Goal: Task Accomplishment & Management: Use online tool/utility

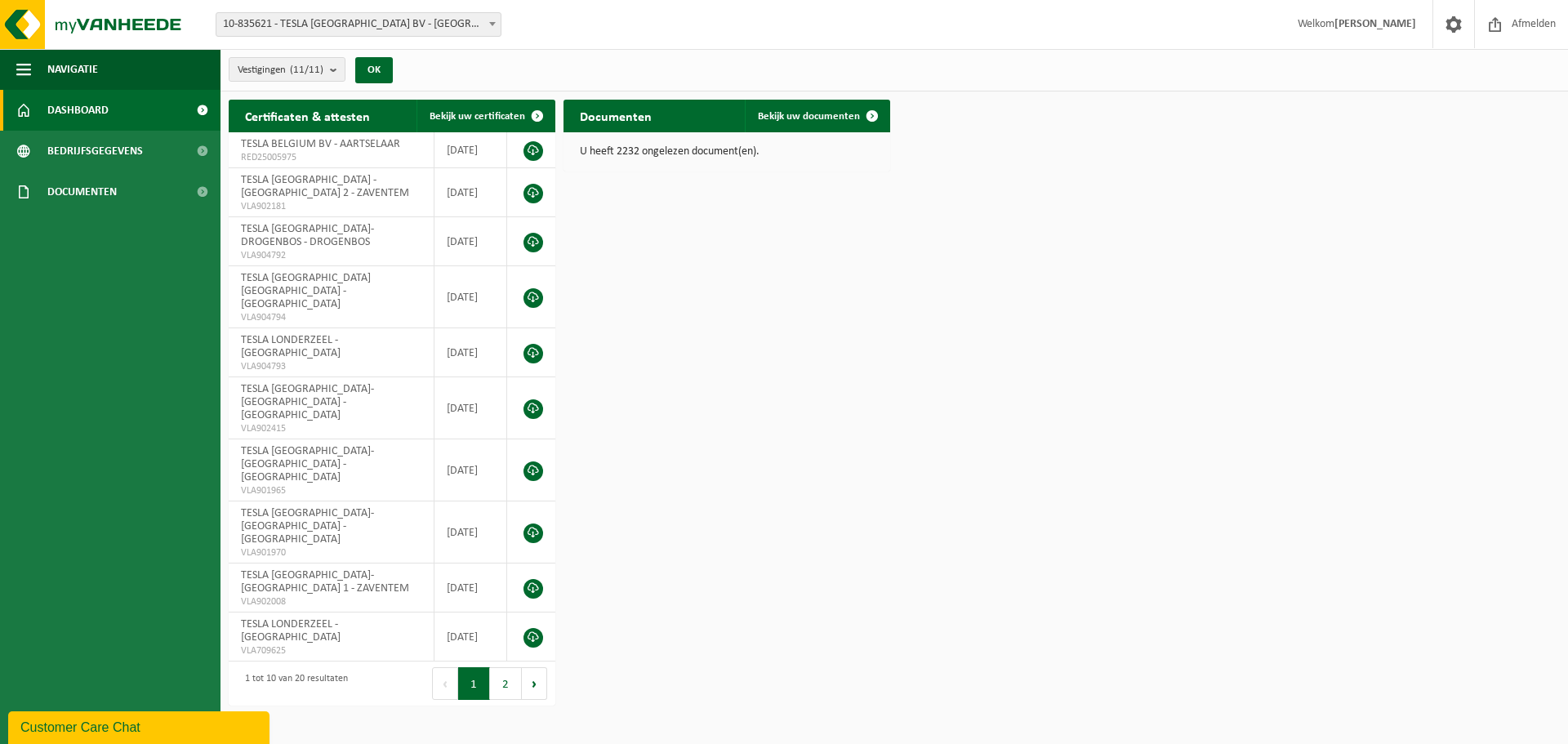
click at [491, 23] on b at bounding box center [492, 24] width 6 height 4
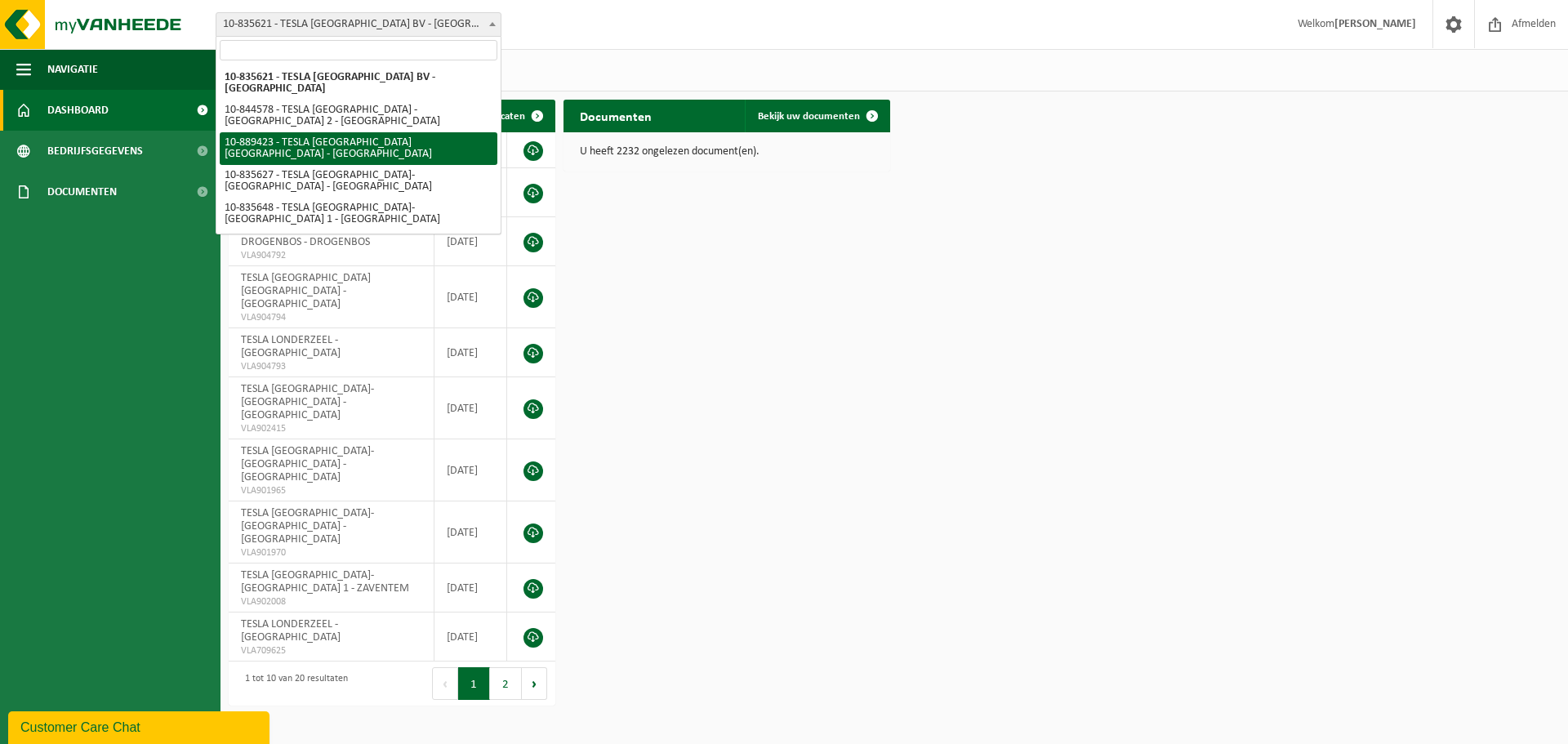
select select "113931"
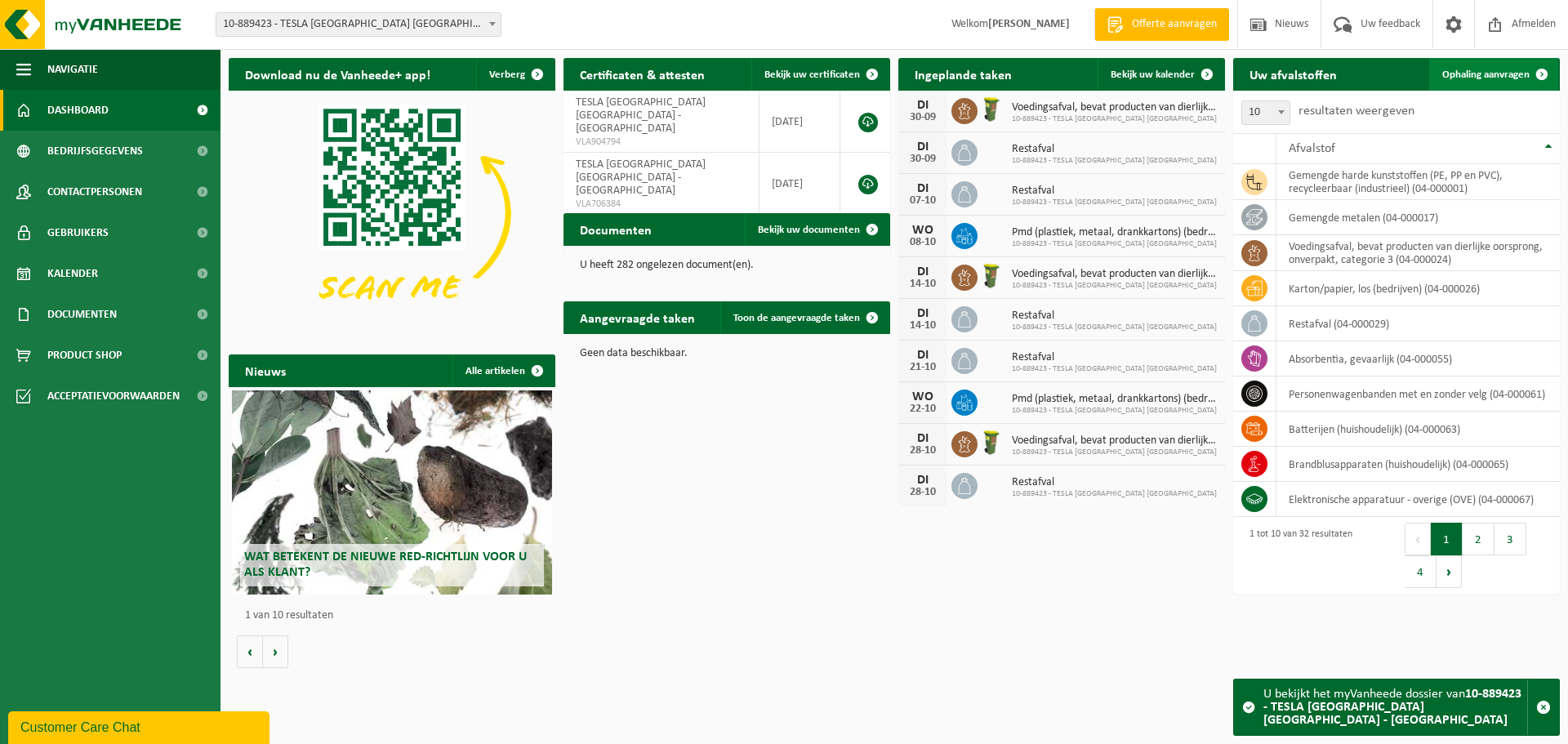
click at [1501, 78] on span "Ophaling aanvragen" at bounding box center [1487, 75] width 88 height 11
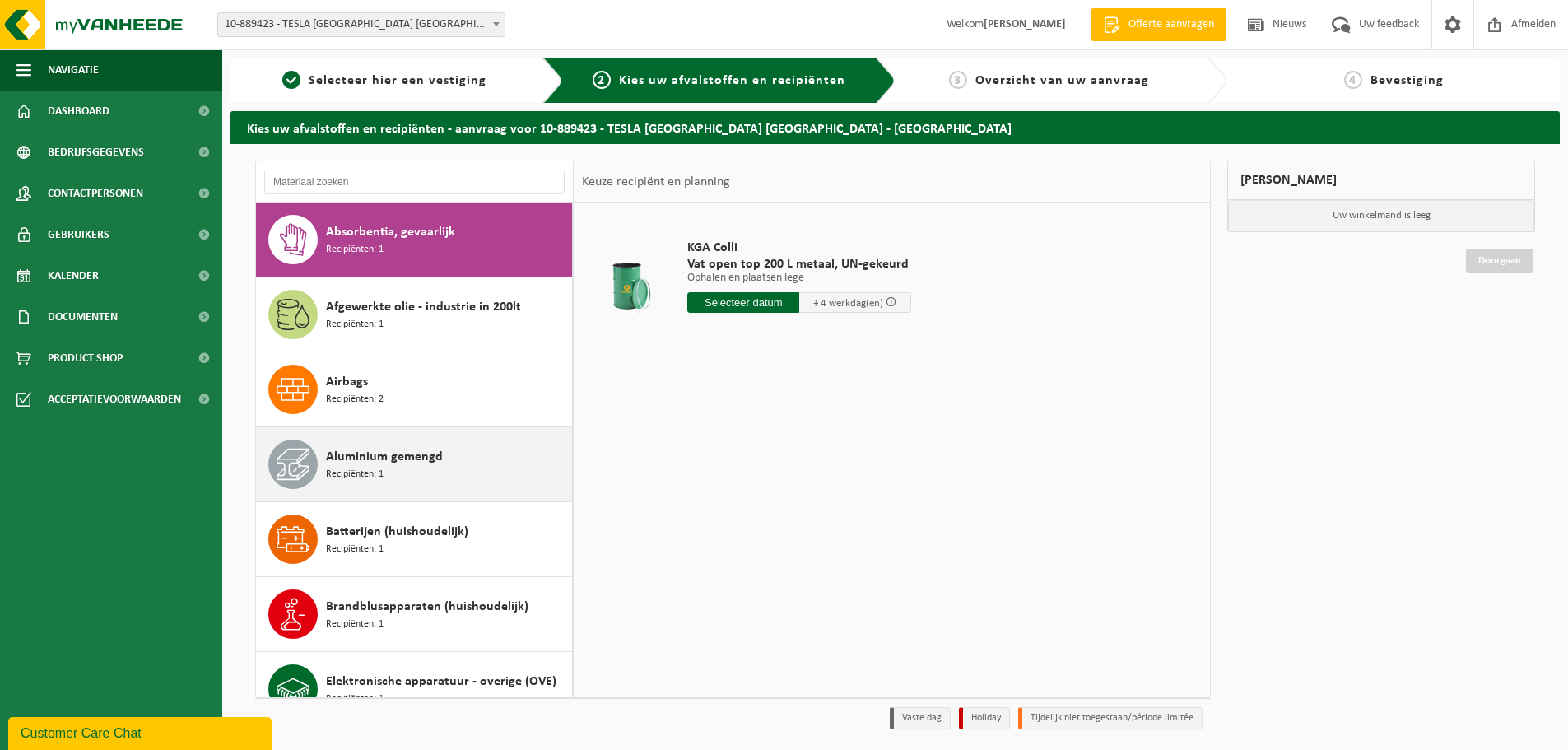
click at [445, 464] on div "Aluminium gemengd Recipiënten: 1" at bounding box center [447, 464] width 242 height 50
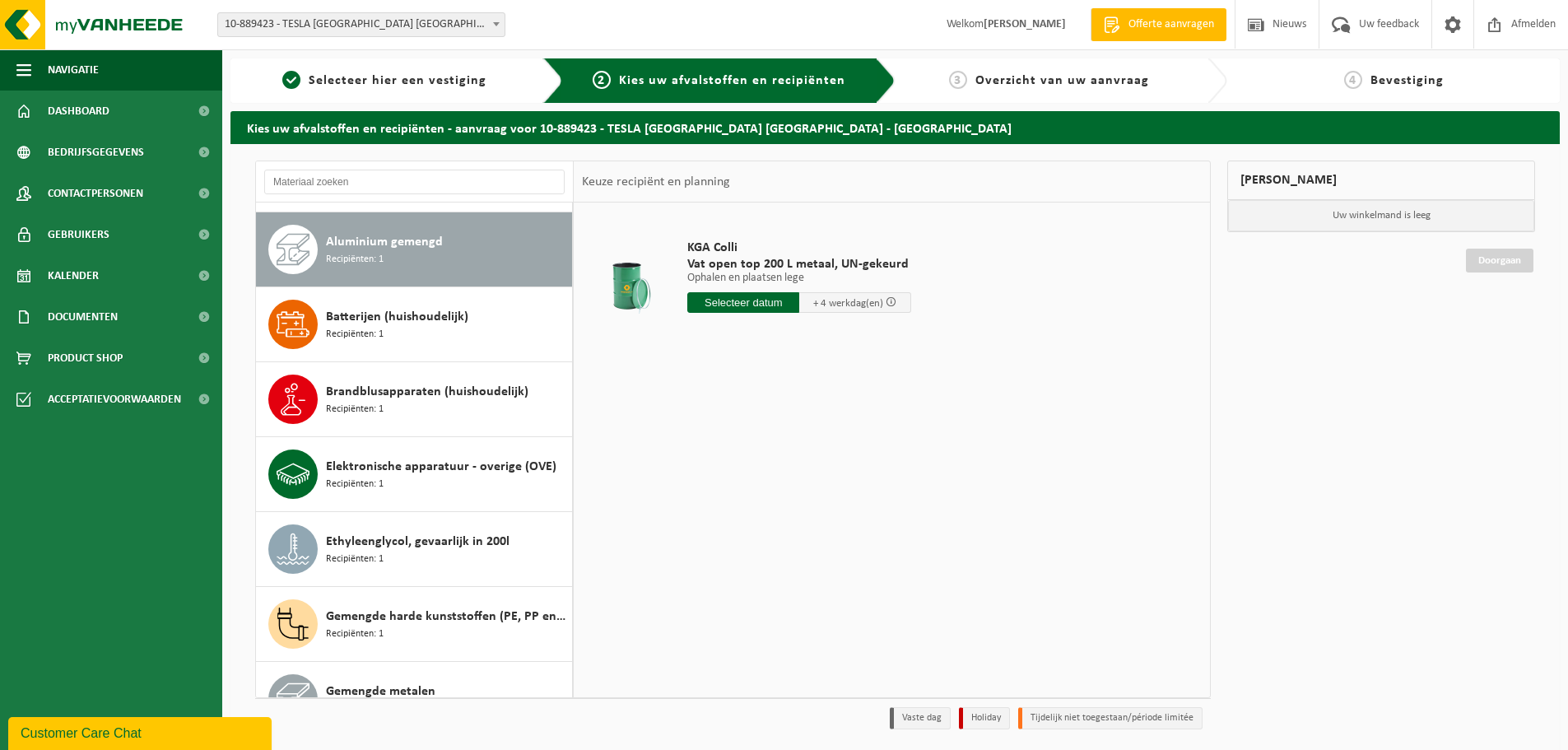
scroll to position [225, 0]
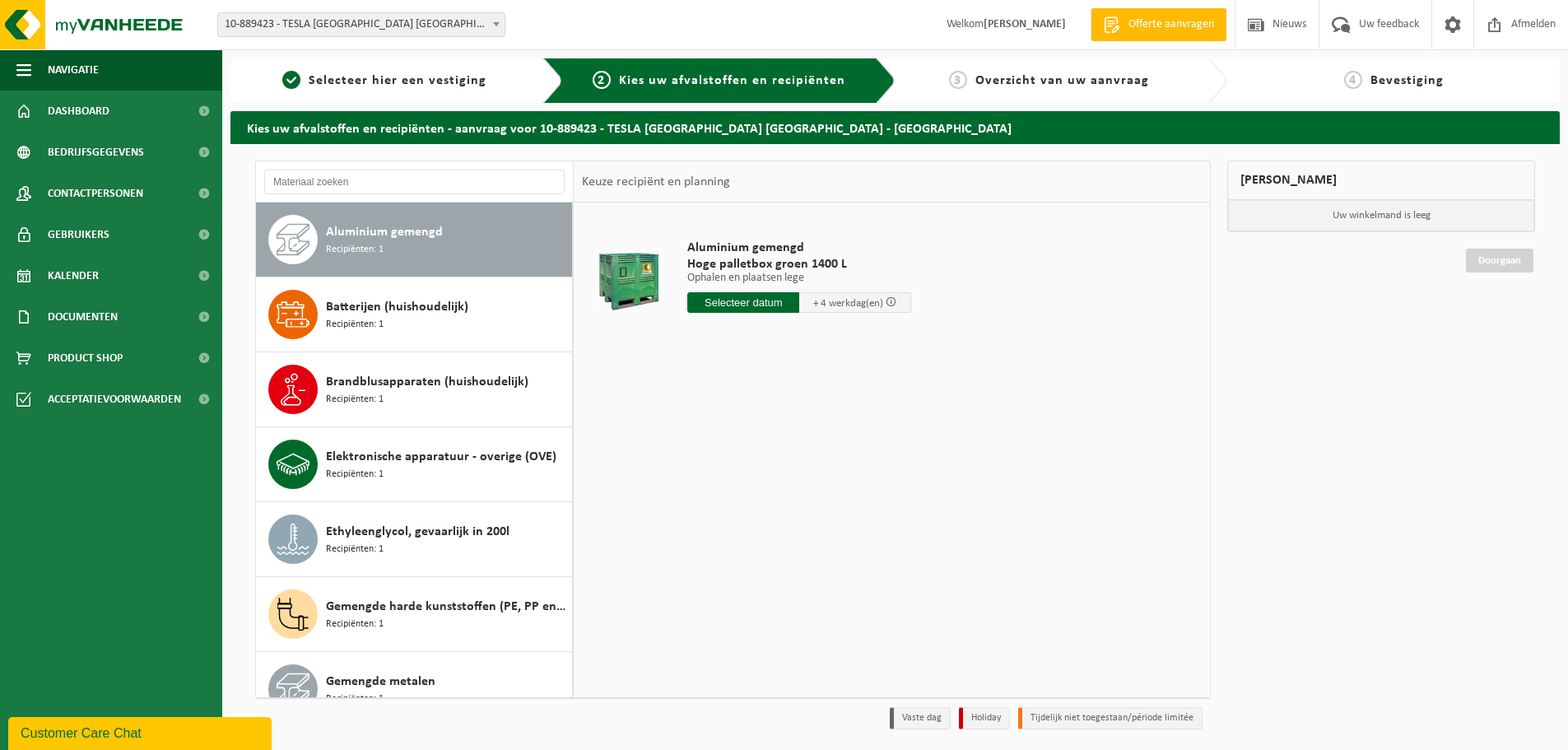
click at [772, 301] on input "text" at bounding box center [743, 302] width 112 height 21
click at [822, 474] on div "26" at bounding box center [818, 475] width 29 height 26
type input "Van 2025-09-26"
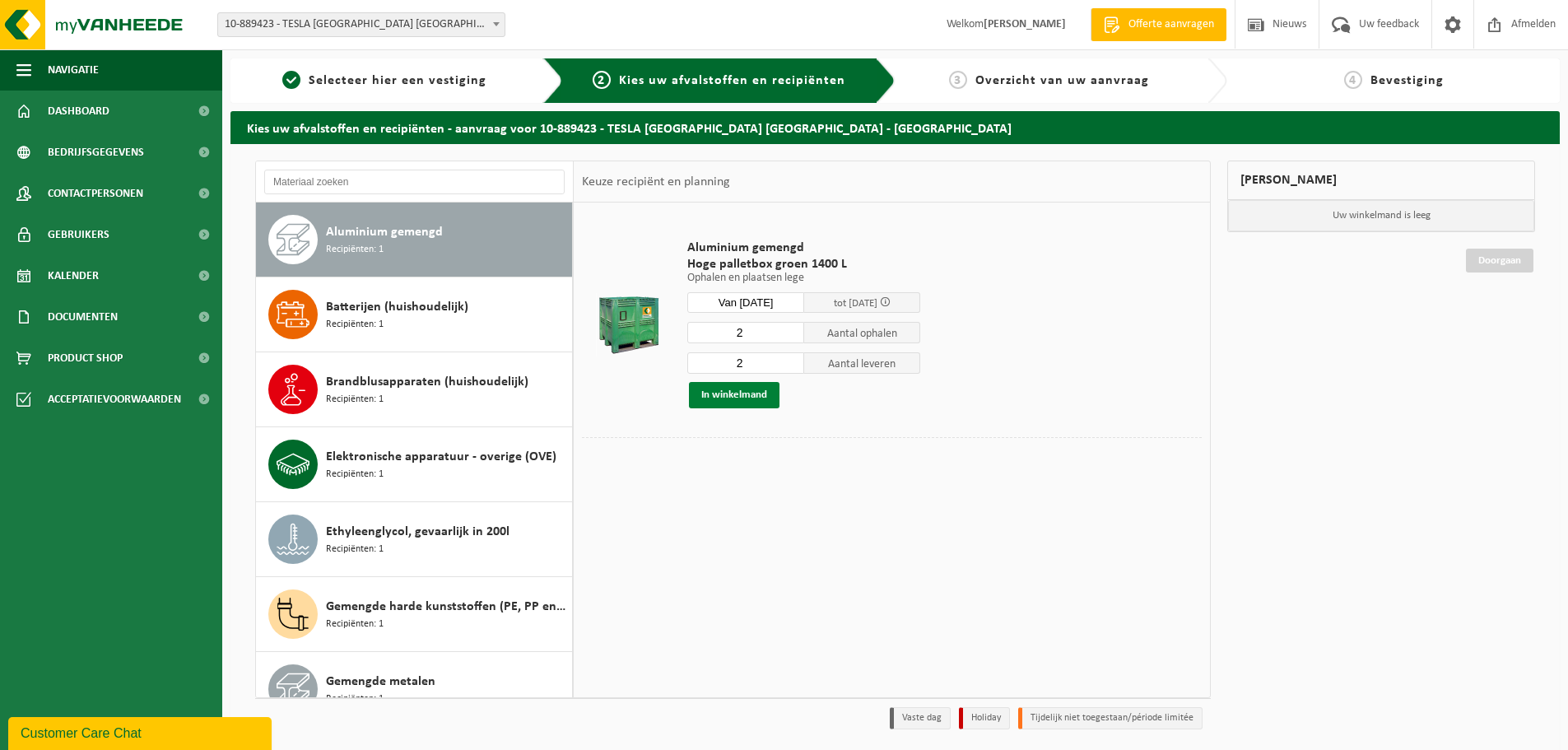
click at [746, 394] on button "In winkelmand" at bounding box center [733, 394] width 90 height 26
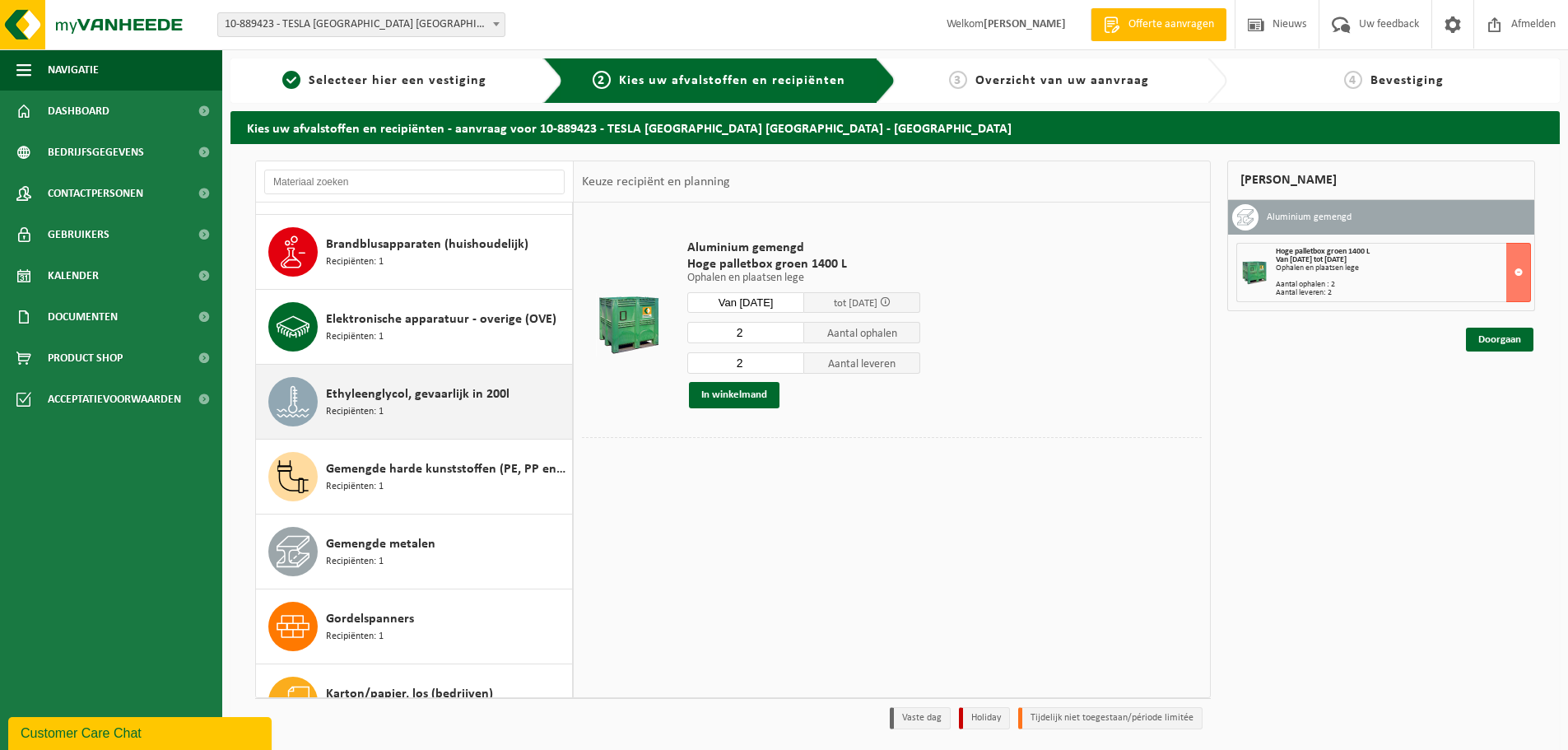
scroll to position [389, 0]
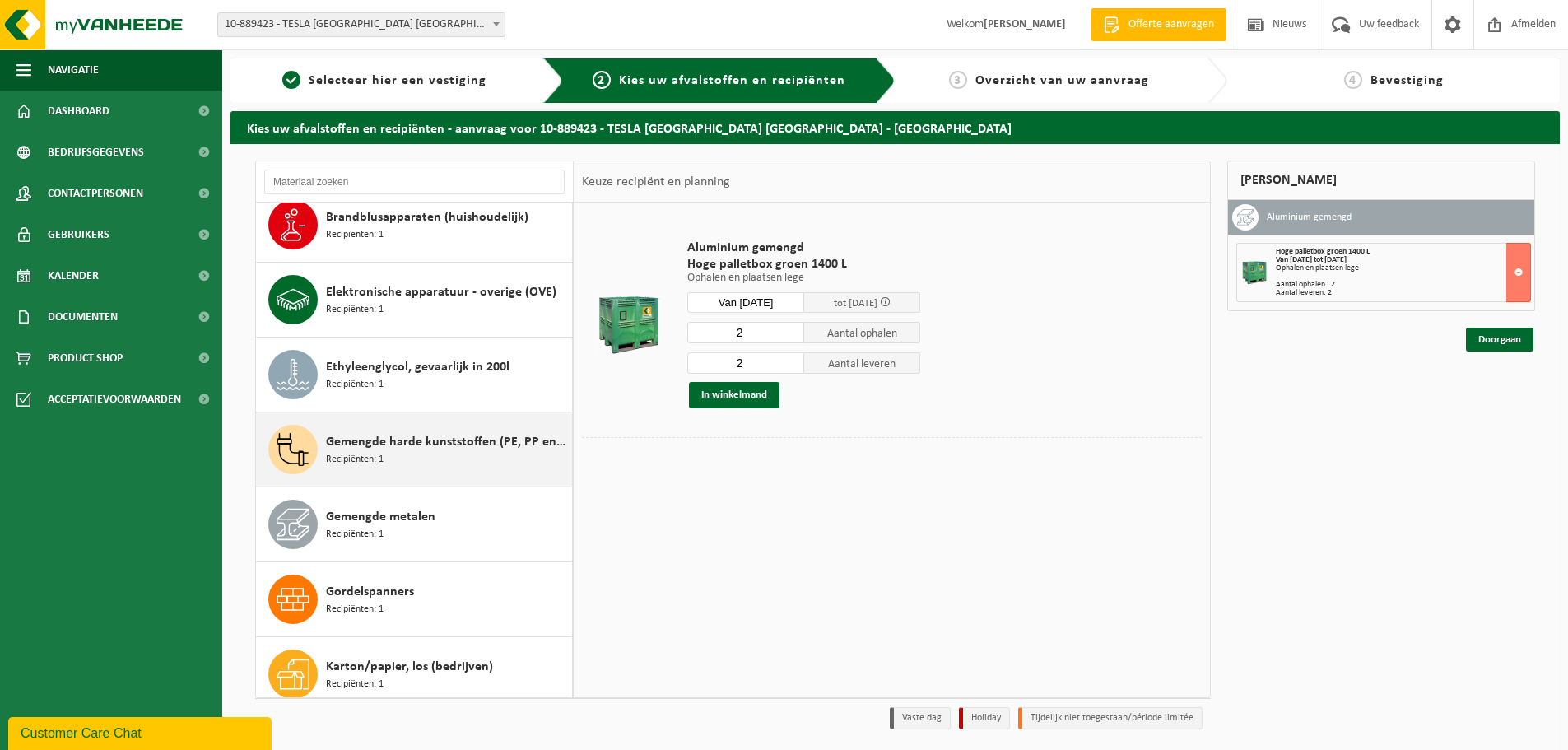
click at [464, 453] on div "Gemengde harde kunststoffen (PE, PP en PVC), recycleerbaar (industrieel) Recipi…" at bounding box center [447, 449] width 242 height 50
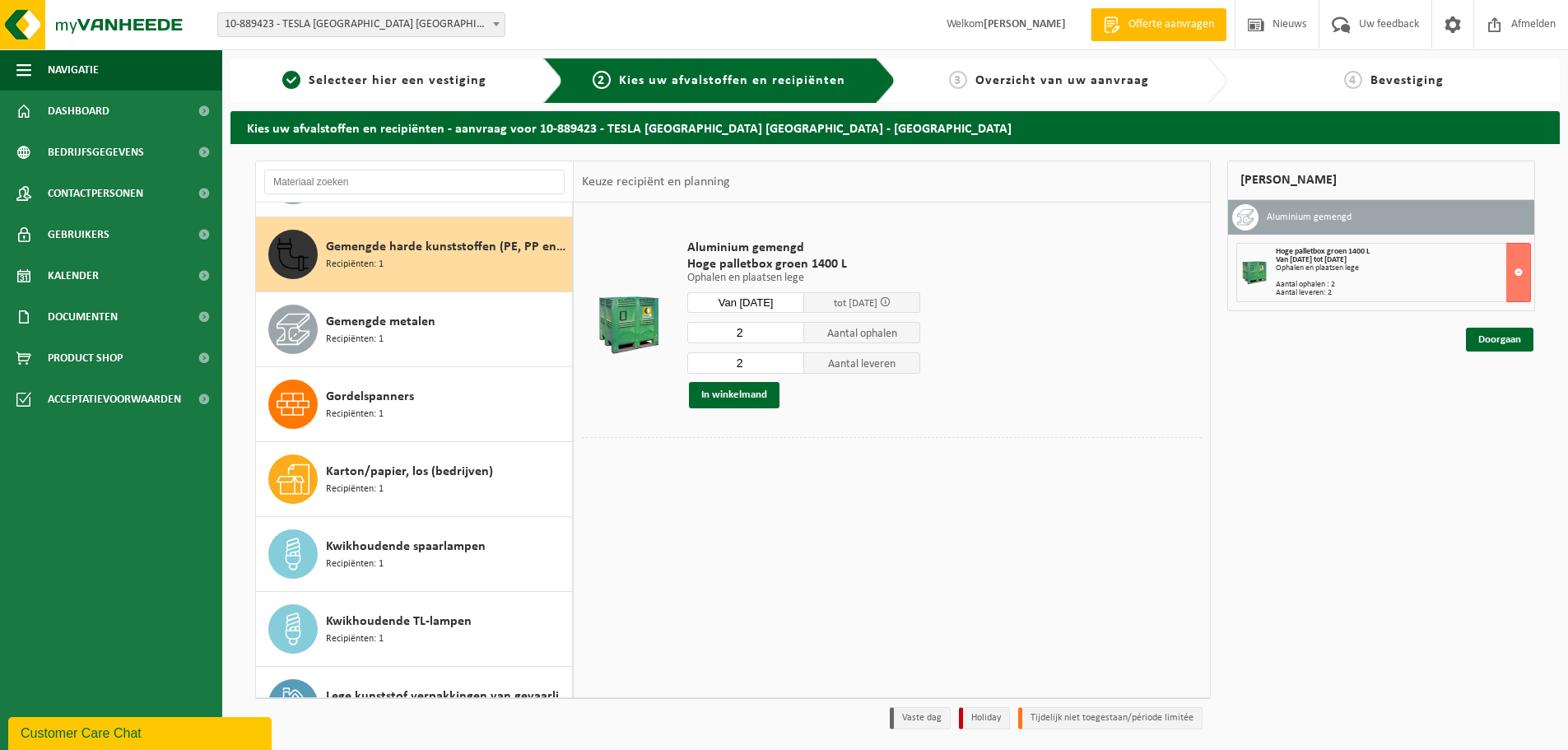
scroll to position [599, 0]
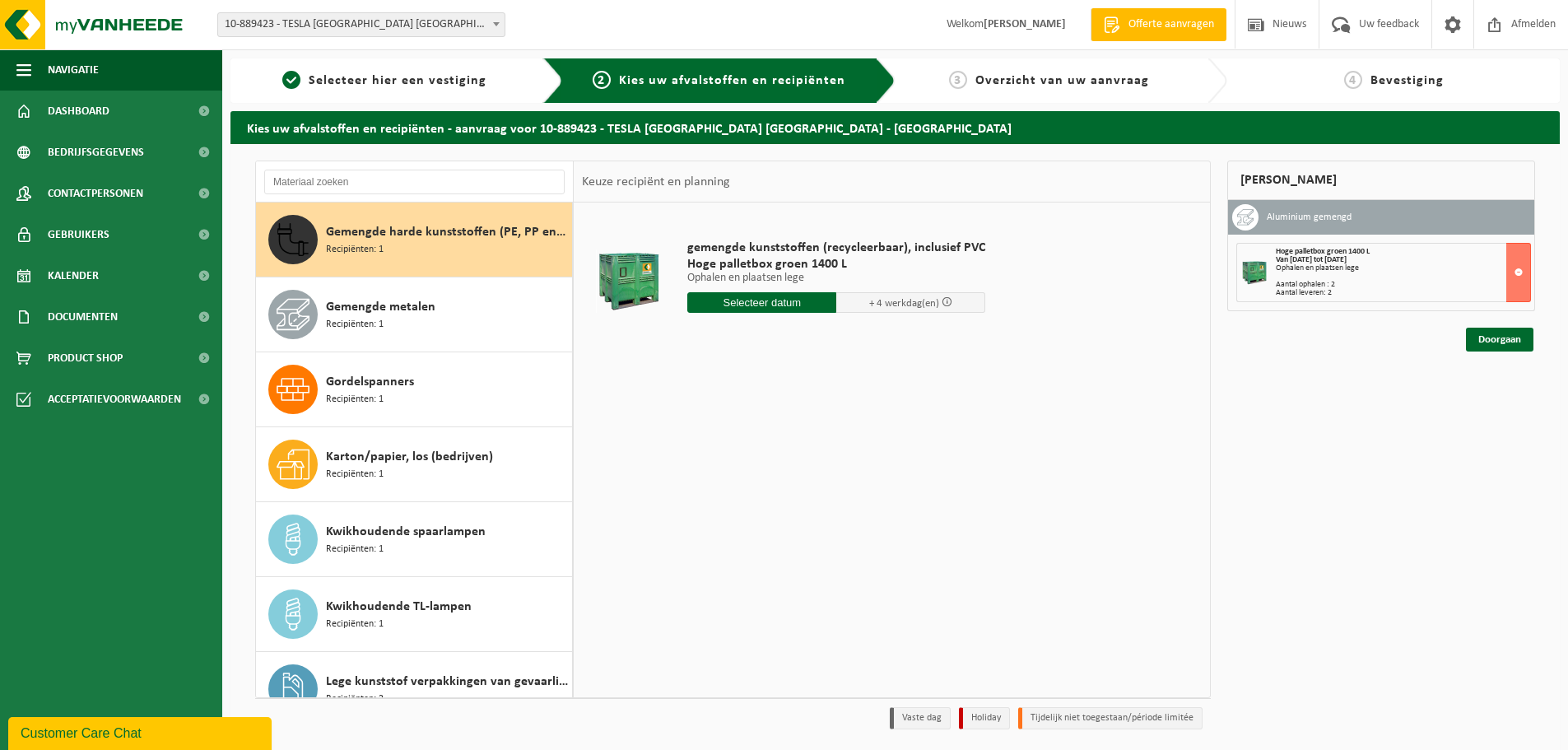
click at [746, 304] on input "text" at bounding box center [761, 302] width 149 height 21
click at [812, 476] on div "26" at bounding box center [818, 475] width 29 height 26
type input "Van 2025-09-26"
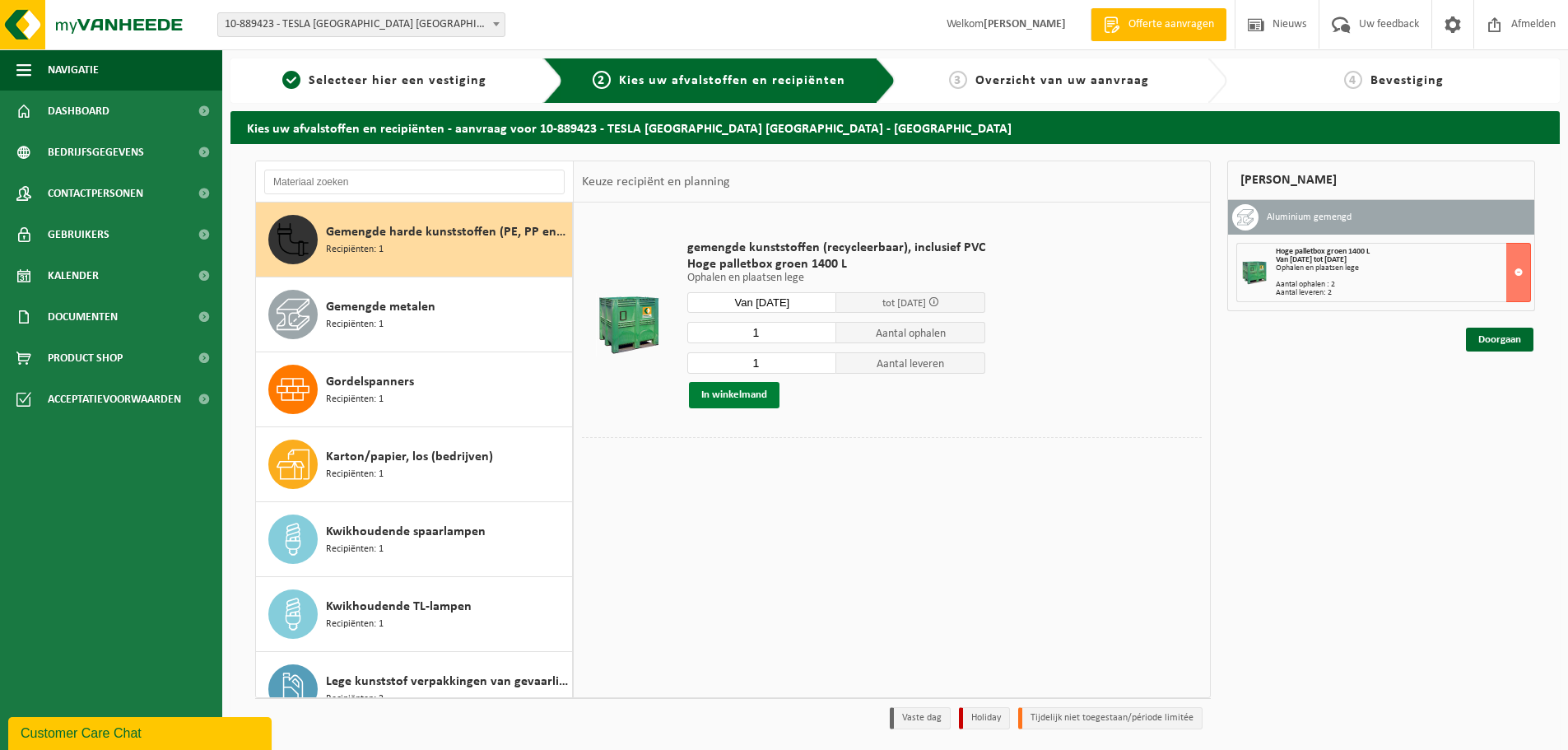
click at [719, 394] on button "In winkelmand" at bounding box center [733, 394] width 90 height 26
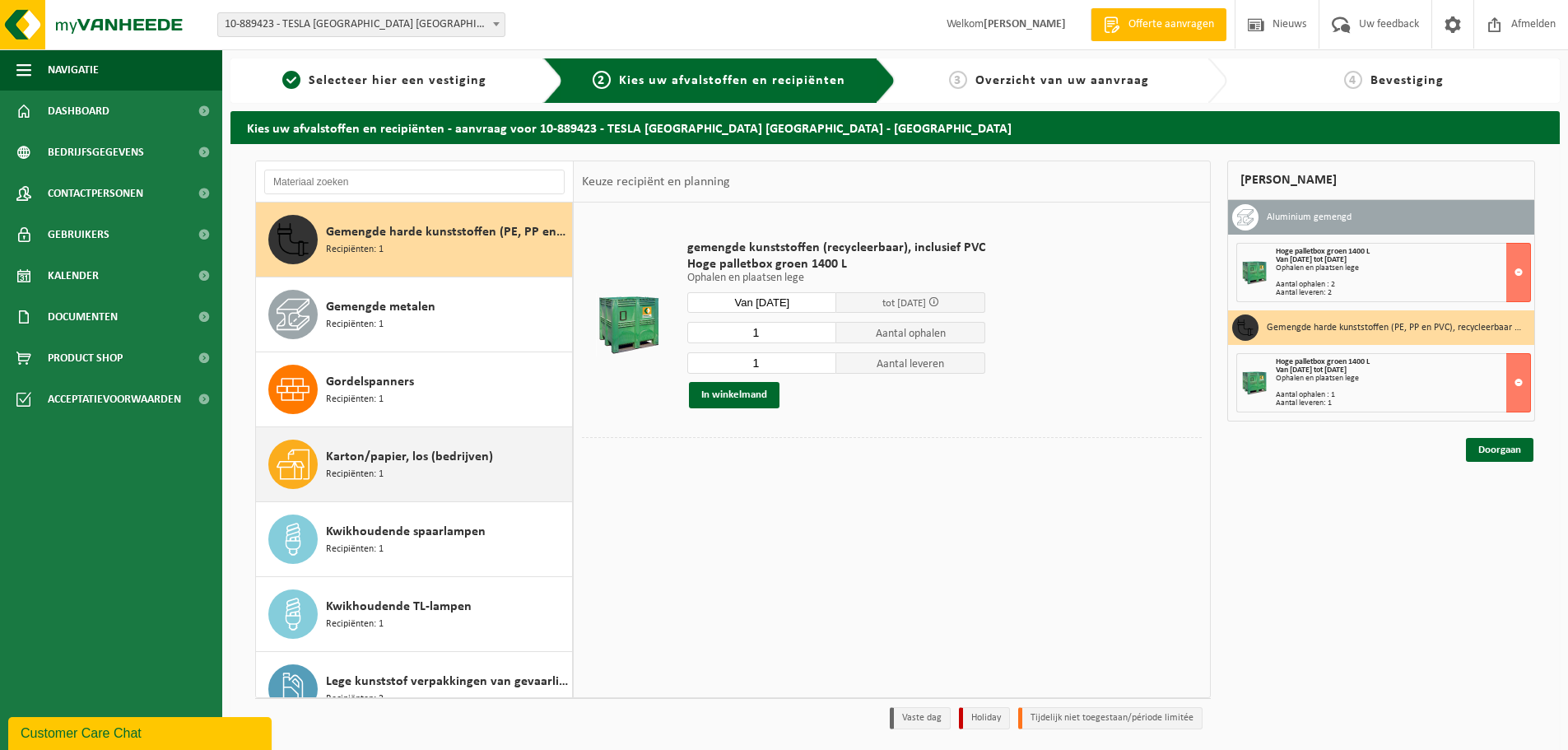
click at [403, 479] on div "Karton/papier, los (bedrijven) Recipiënten: 1" at bounding box center [447, 464] width 242 height 50
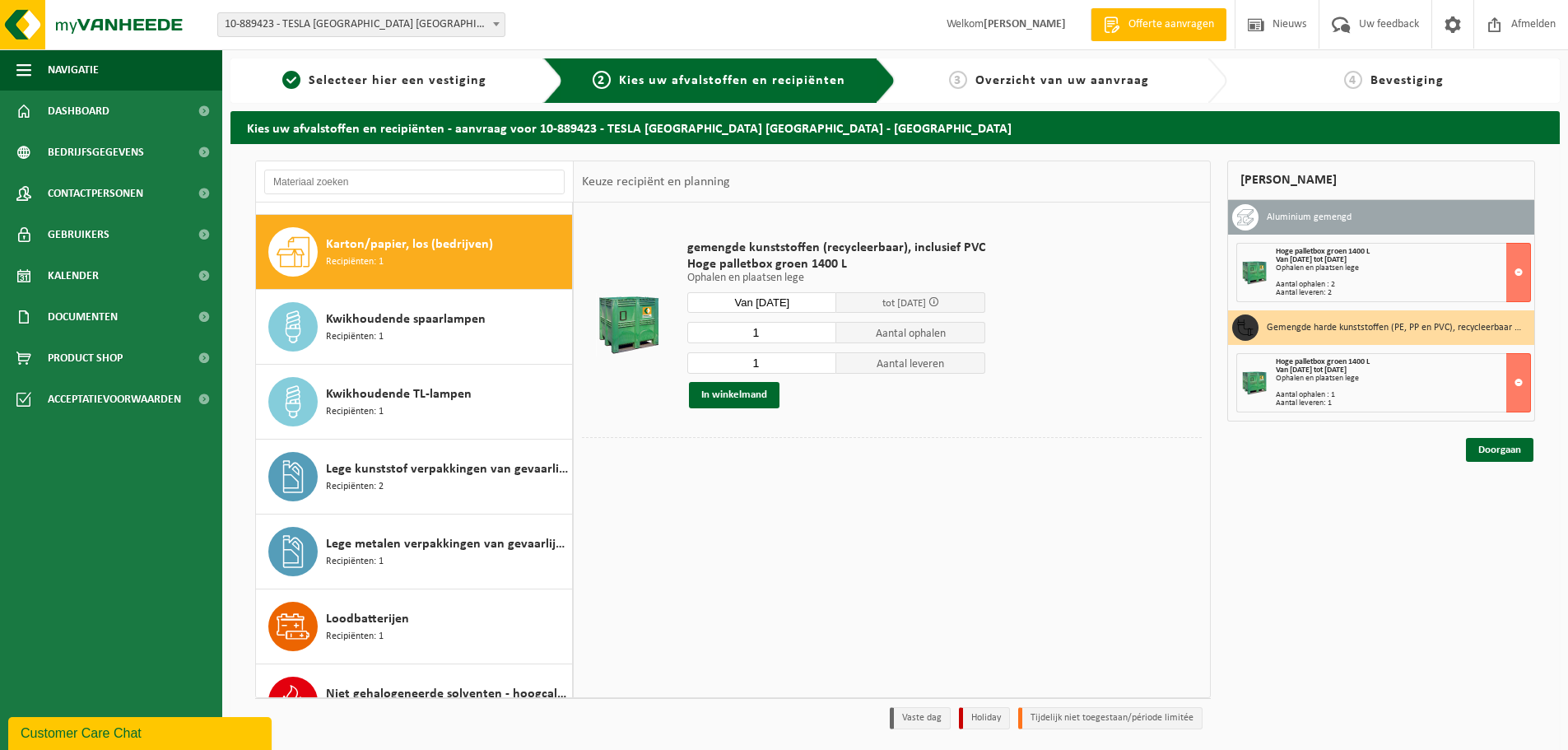
scroll to position [824, 0]
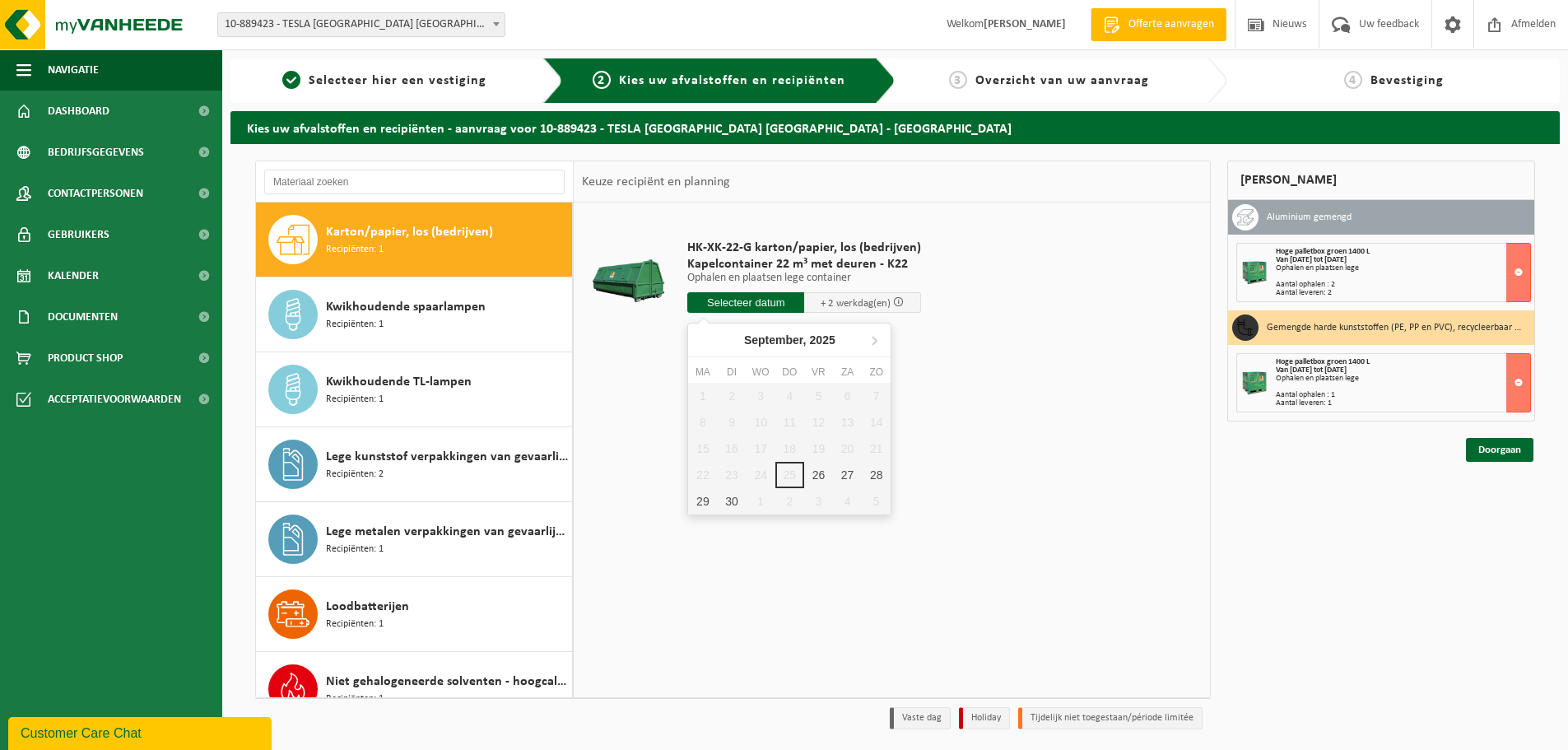
click at [750, 298] on input "text" at bounding box center [746, 302] width 117 height 21
click at [825, 479] on div "26" at bounding box center [818, 475] width 29 height 26
type input "Van 2025-09-26"
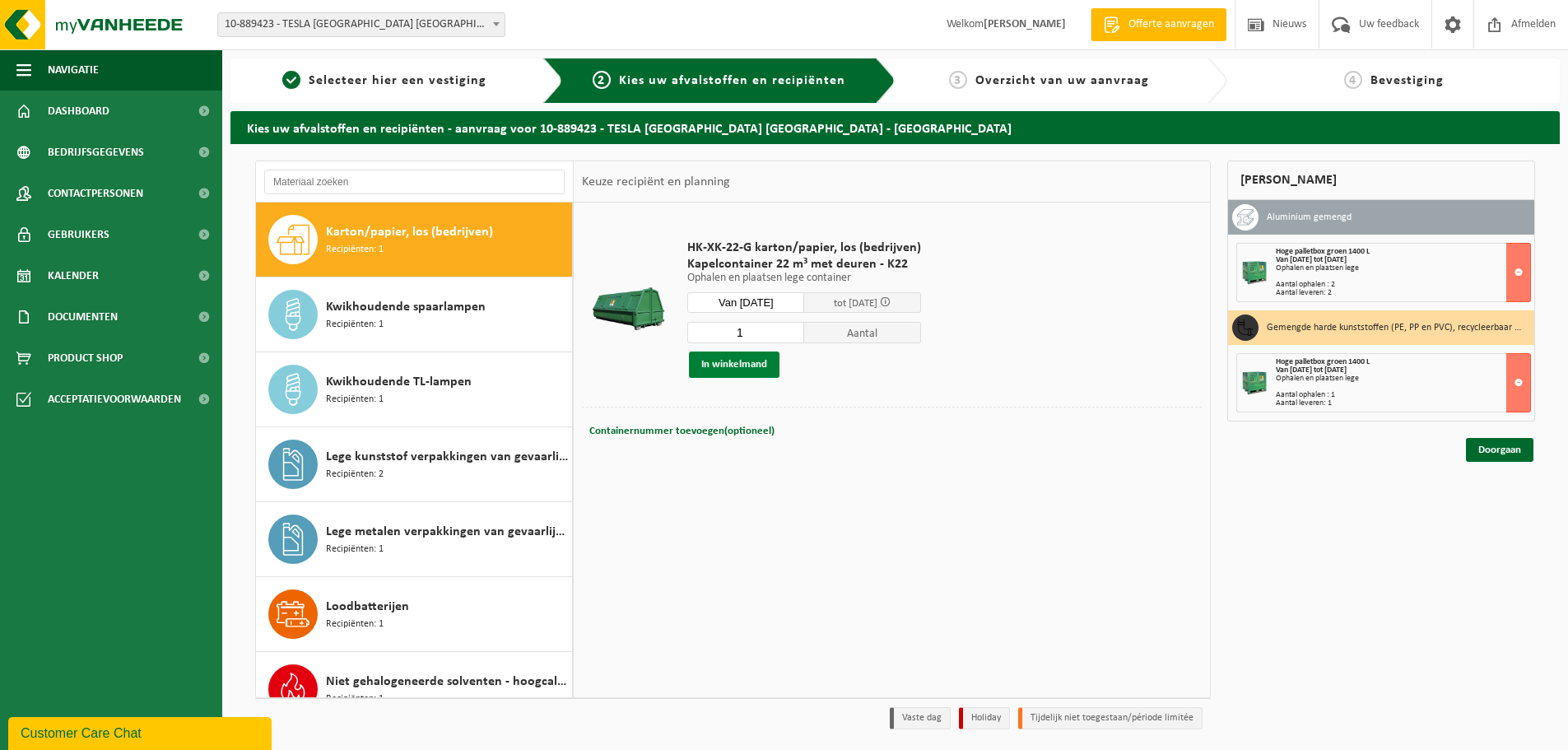
click at [724, 372] on button "In winkelmand" at bounding box center [733, 364] width 90 height 26
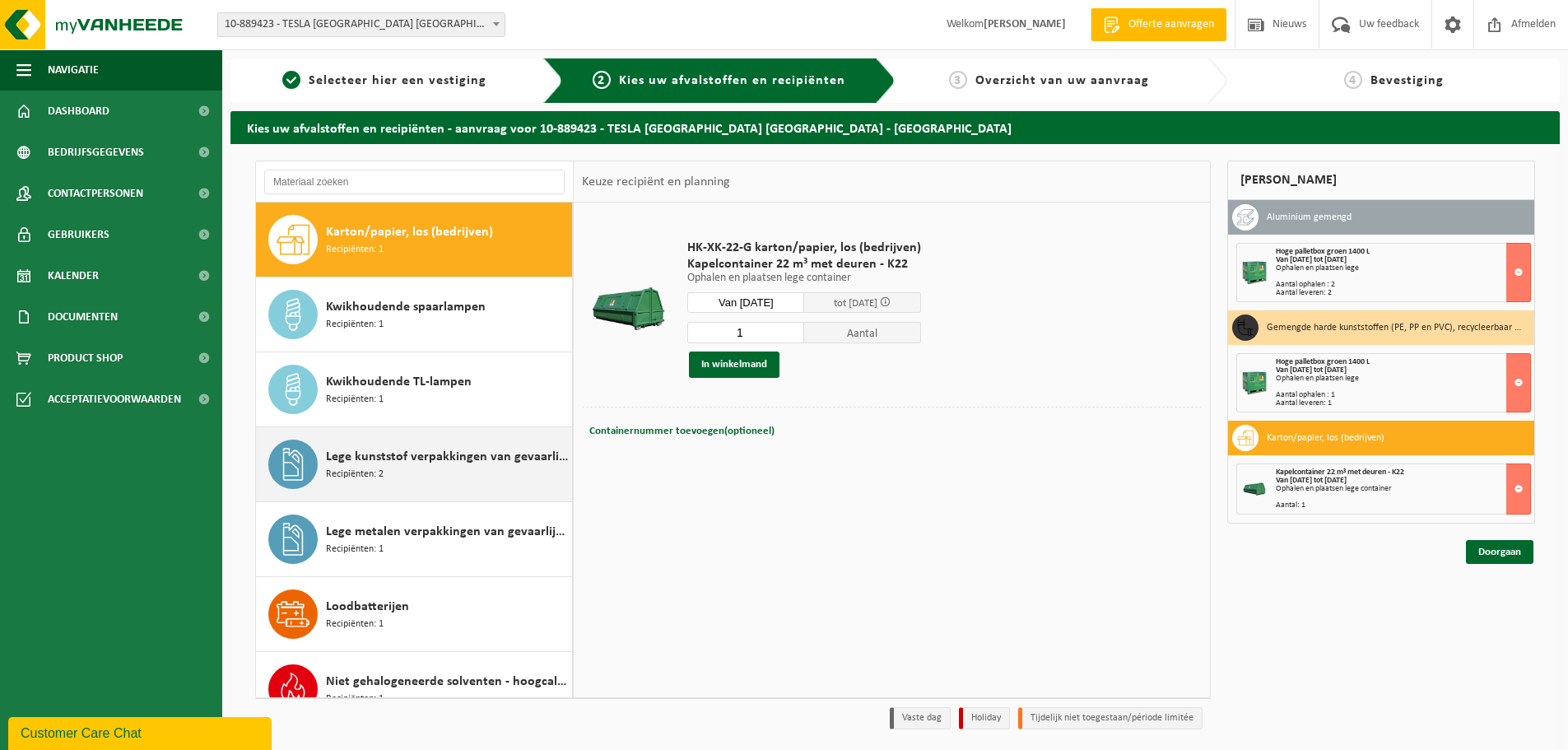
click at [392, 469] on div "Lege kunststof verpakkingen van gevaarlijke stoffen Recipiënten: 2" at bounding box center [447, 464] width 242 height 50
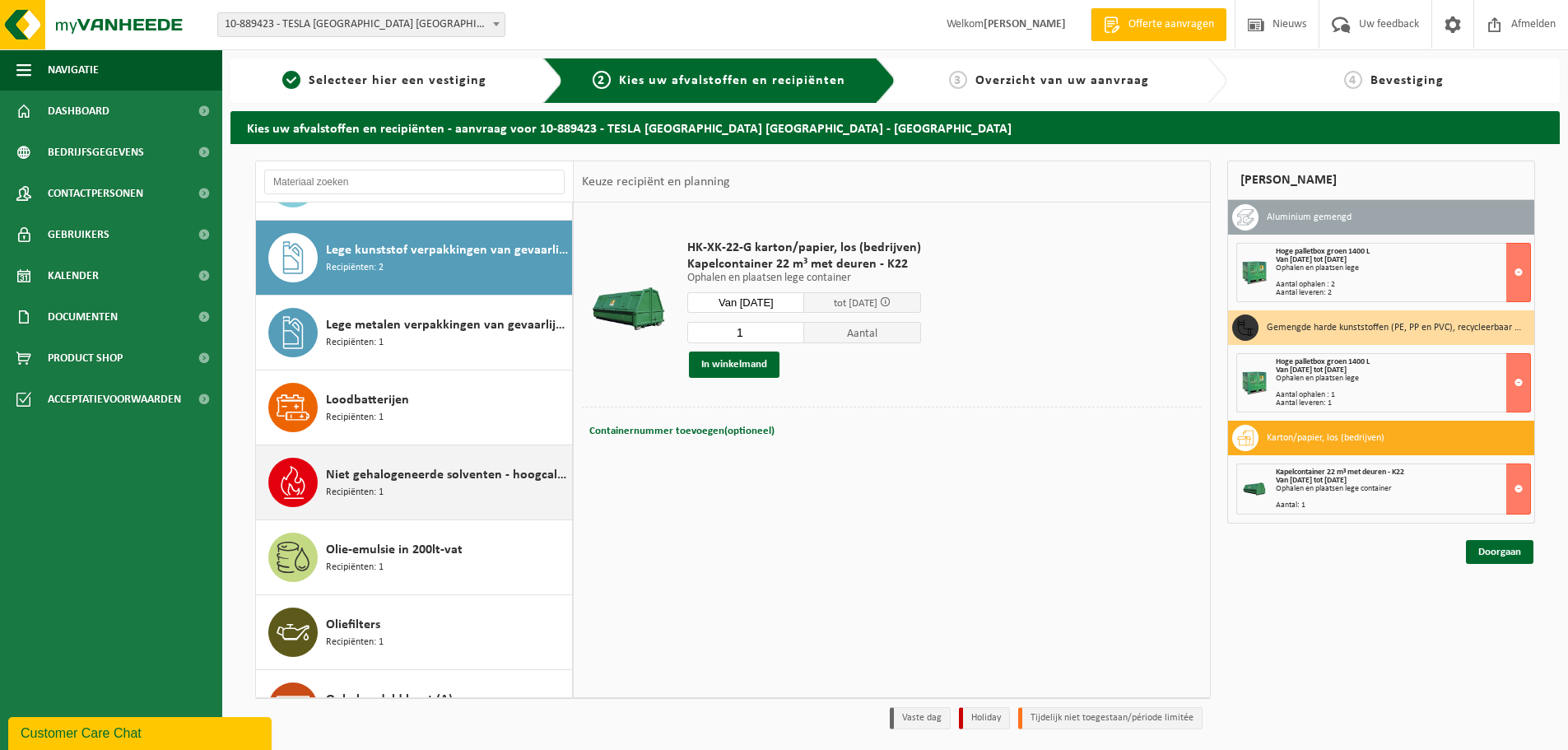
scroll to position [1049, 0]
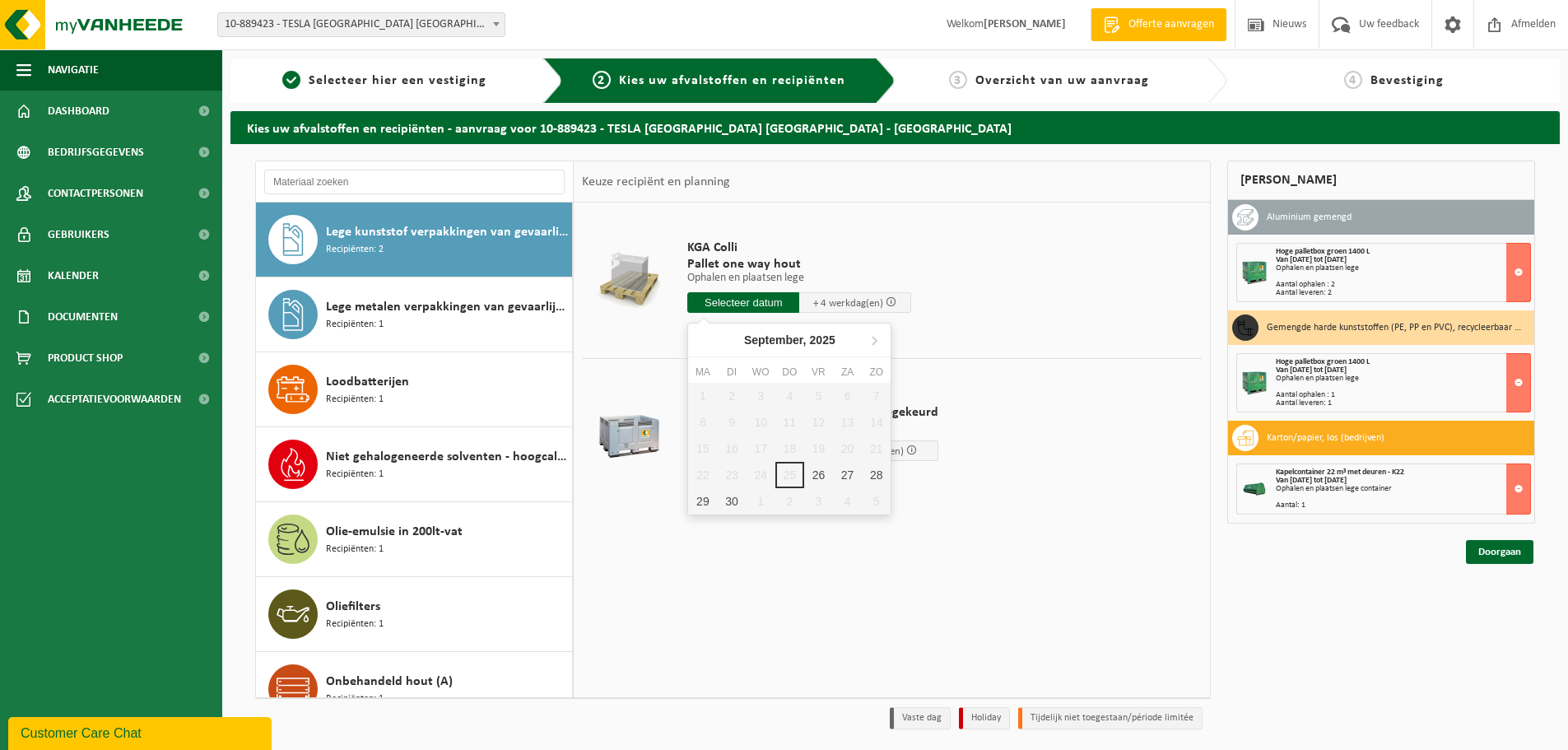
click at [741, 309] on input "text" at bounding box center [743, 302] width 112 height 21
click at [814, 475] on div "26" at bounding box center [818, 475] width 29 height 26
type input "Van 2025-09-26"
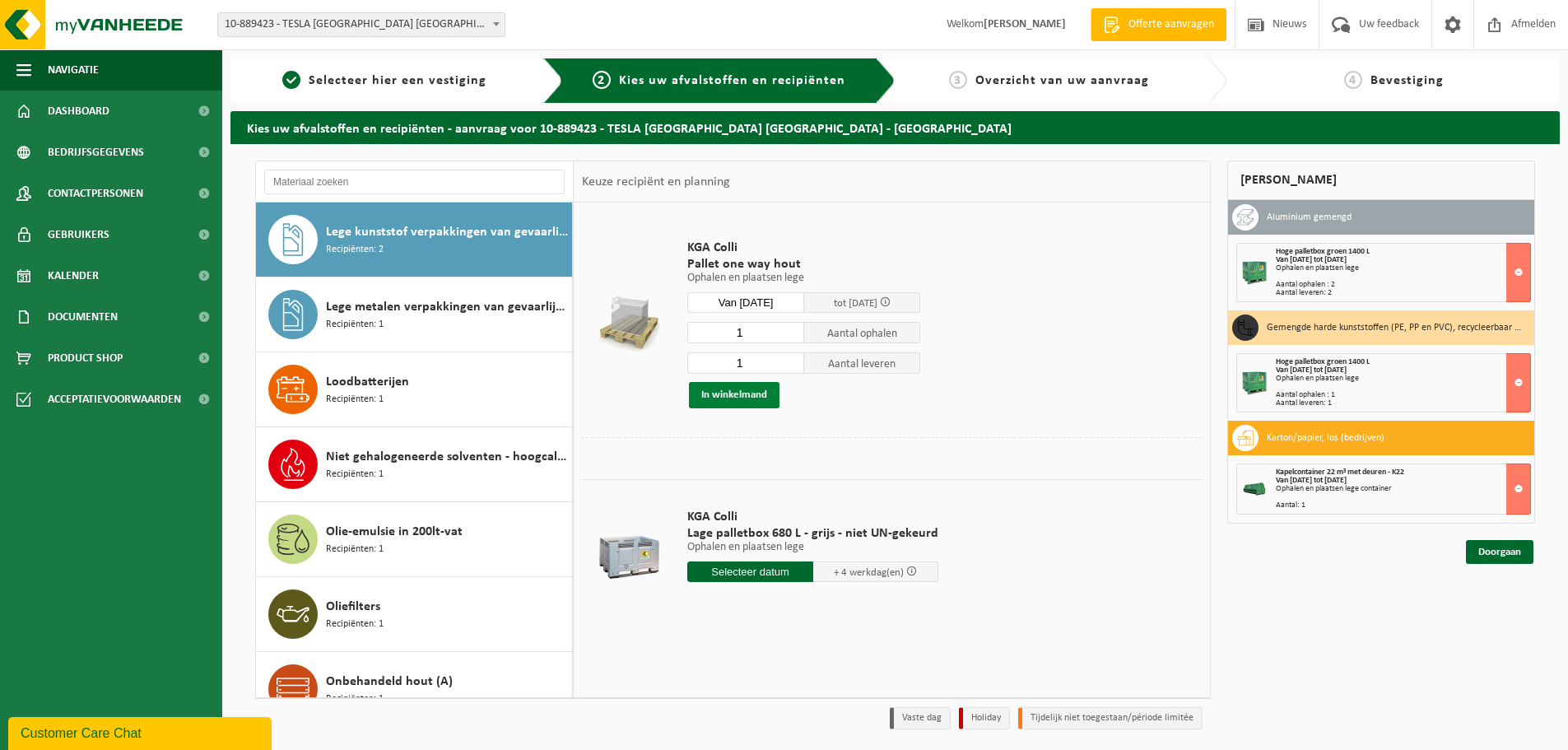
click at [740, 396] on button "In winkelmand" at bounding box center [733, 394] width 90 height 26
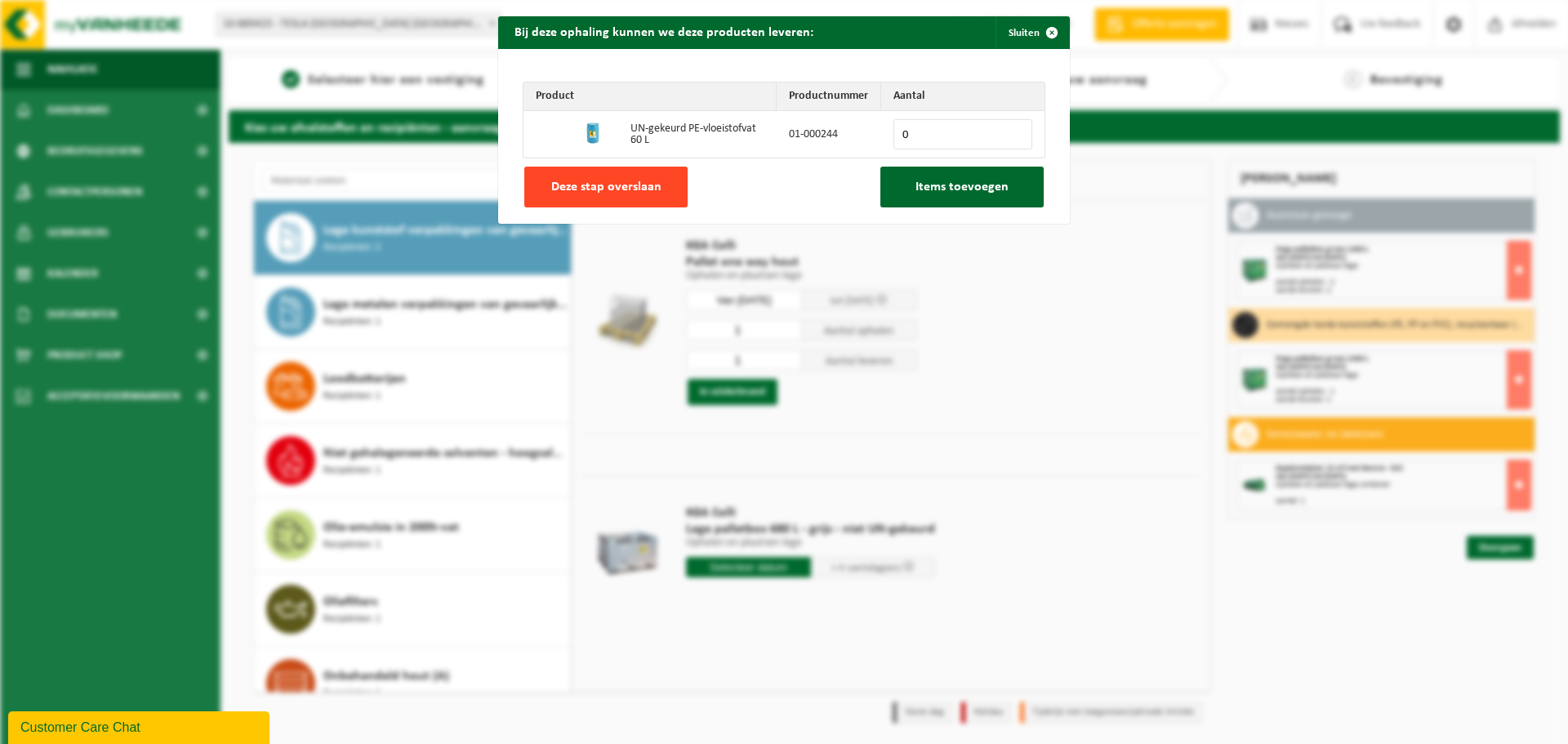
click at [552, 190] on span "Deze stap overslaan" at bounding box center [606, 187] width 110 height 13
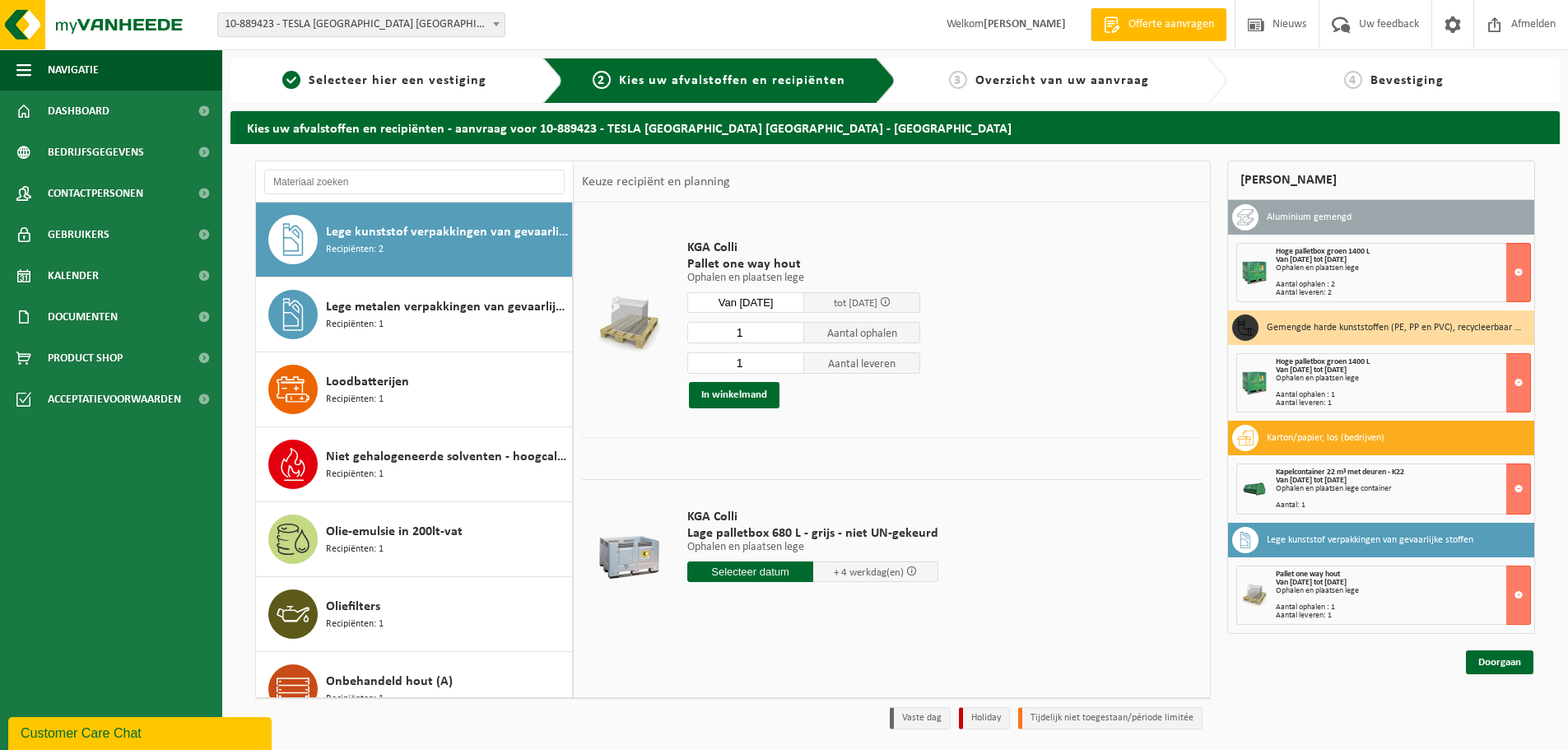
click at [752, 576] on input "text" at bounding box center [751, 571] width 126 height 21
click at [816, 741] on div "26" at bounding box center [818, 743] width 29 height 26
type input "Van 2025-09-26"
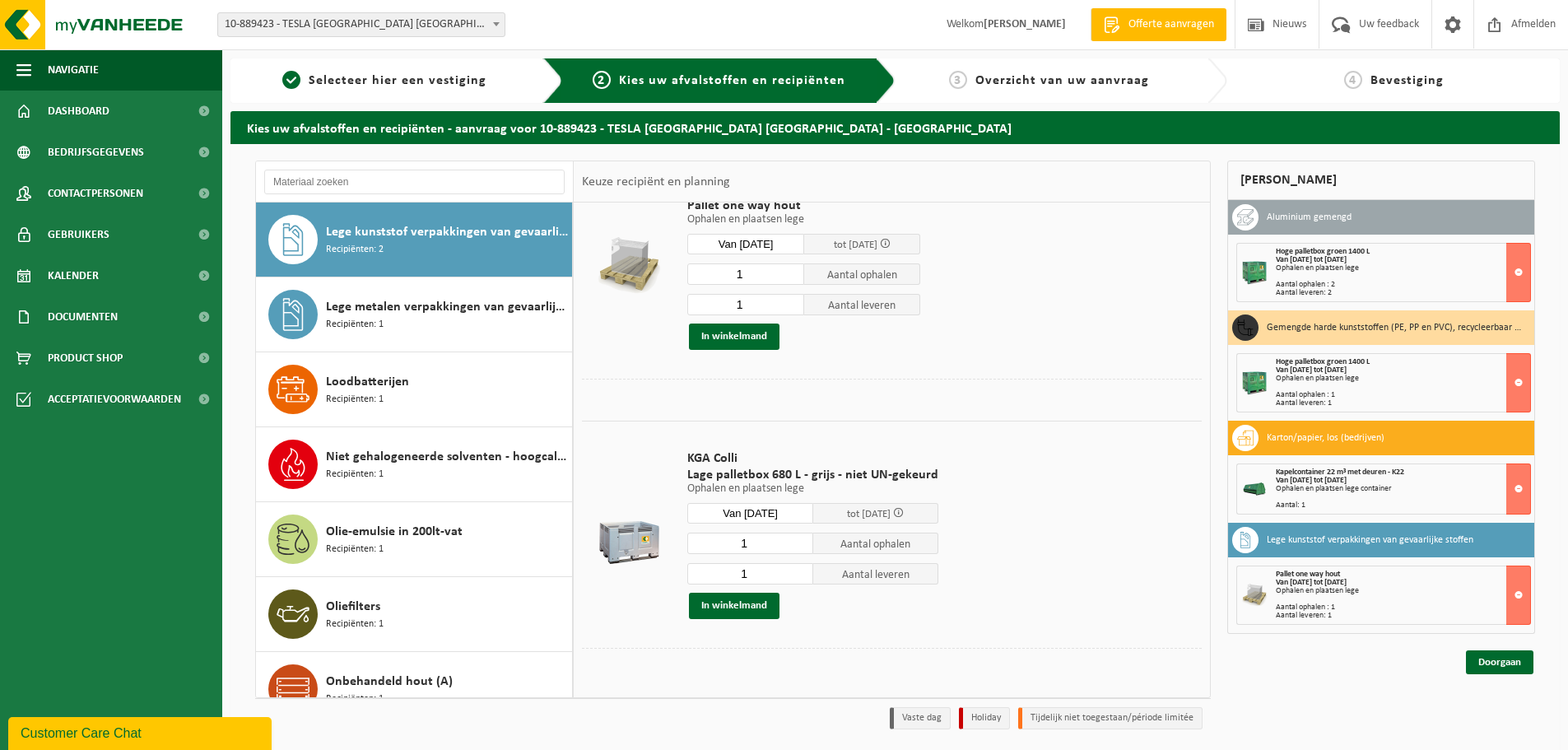
scroll to position [54, 0]
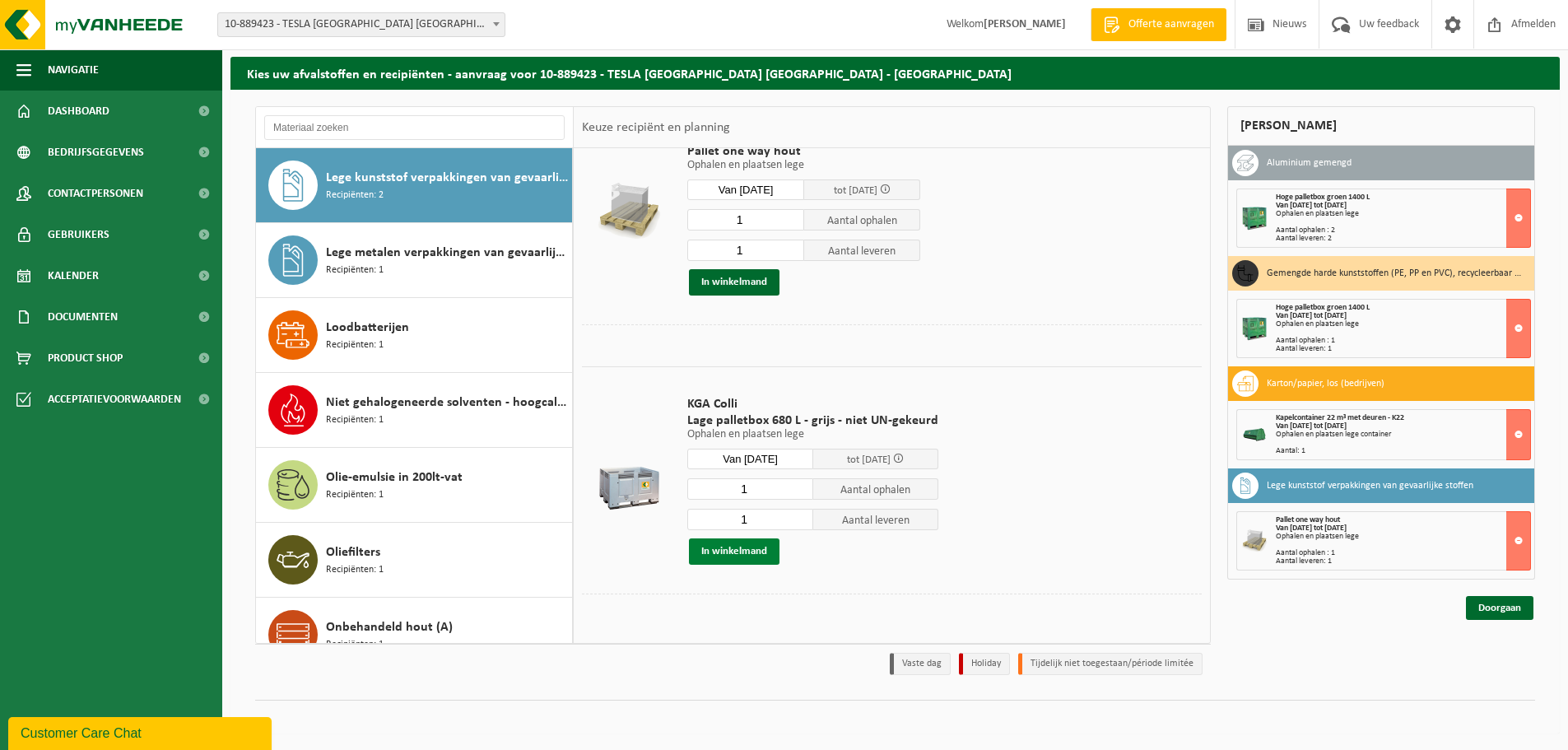
click at [735, 557] on button "In winkelmand" at bounding box center [733, 551] width 90 height 26
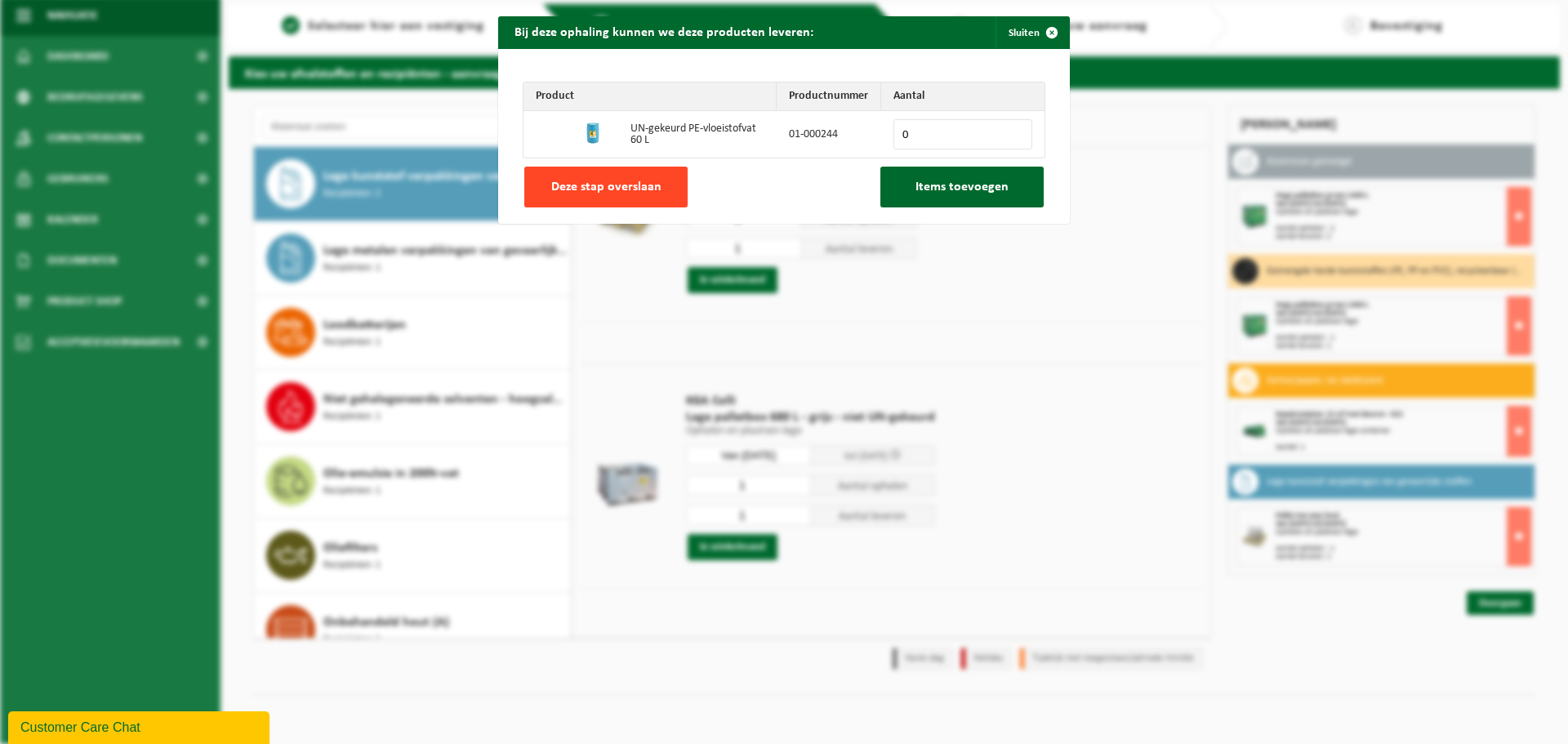
click at [585, 189] on span "Deze stap overslaan" at bounding box center [606, 187] width 110 height 13
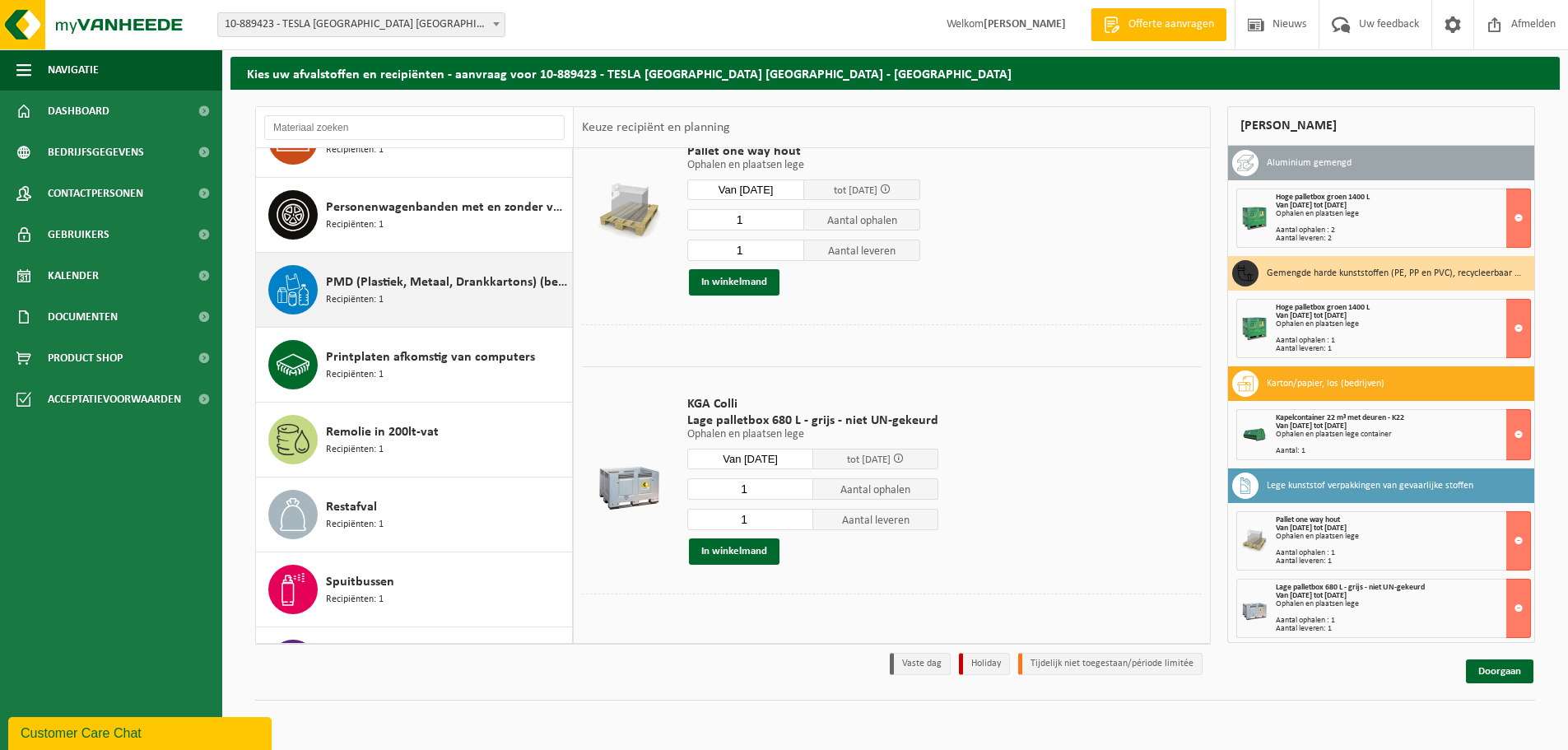
scroll to position [1542, 0]
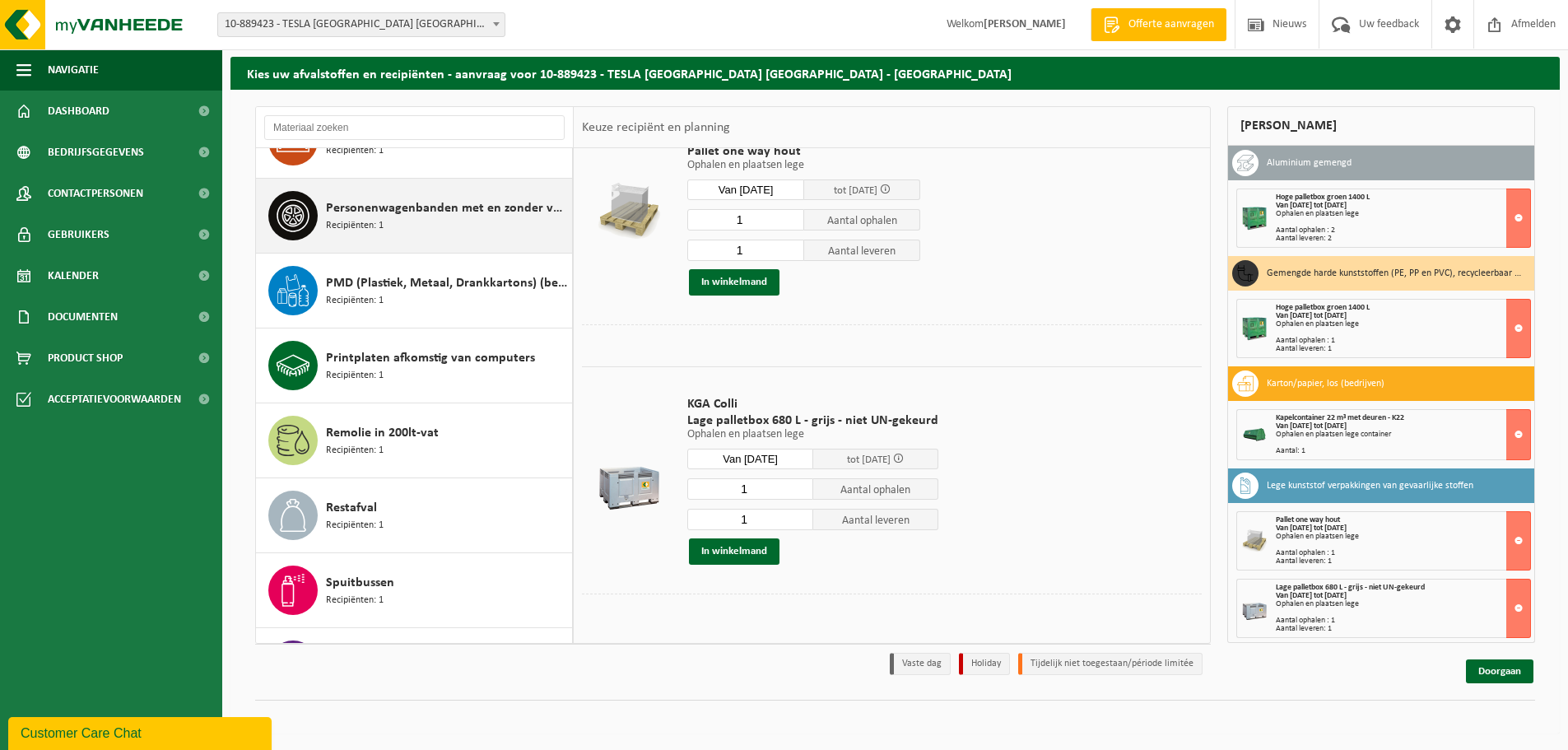
click at [463, 213] on span "Personenwagenbanden met en zonder velg" at bounding box center [447, 208] width 242 height 20
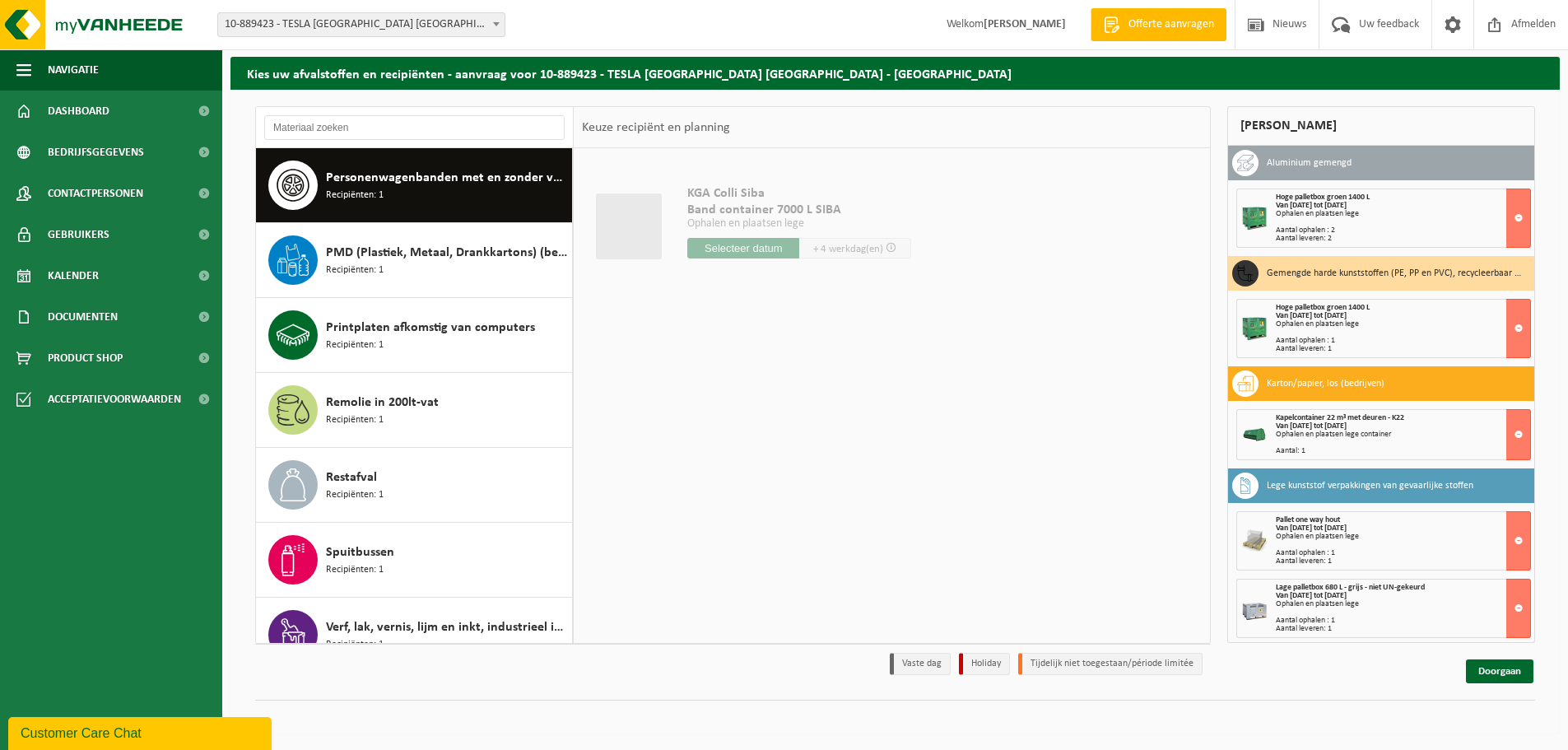
scroll to position [0, 0]
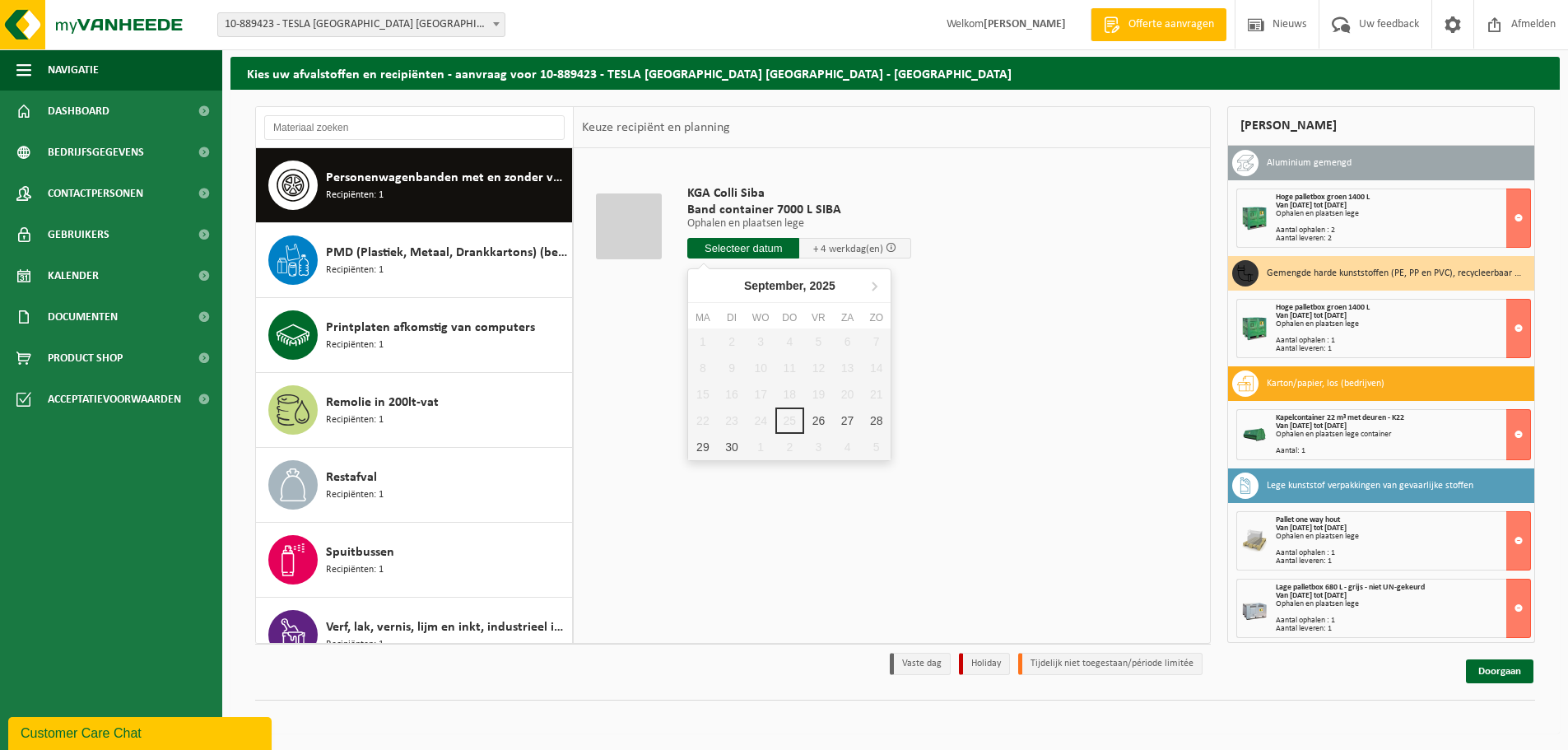
click at [725, 249] on input "text" at bounding box center [743, 248] width 112 height 21
click at [820, 421] on div "26" at bounding box center [818, 420] width 29 height 26
type input "Van 2025-09-26"
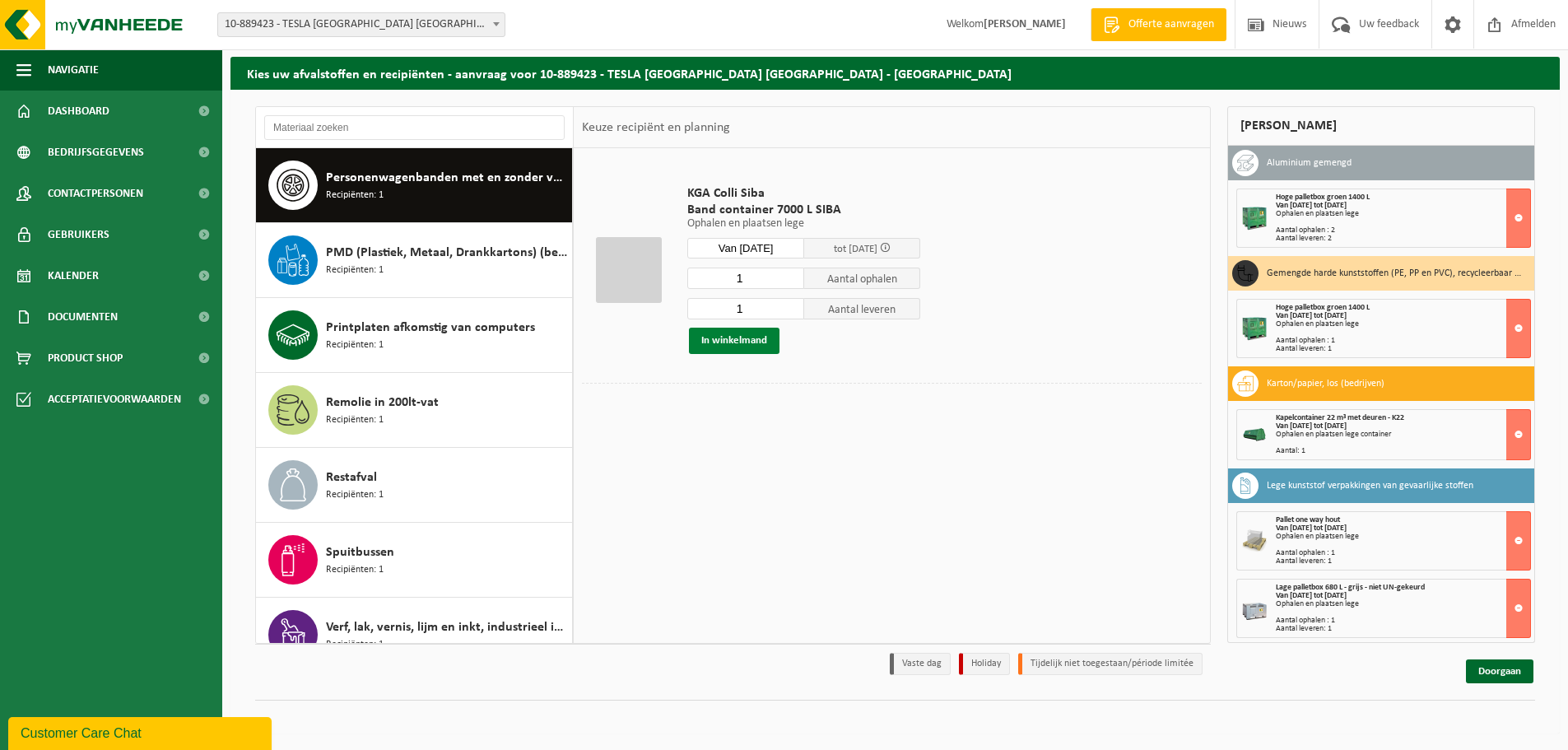
click at [724, 342] on button "In winkelmand" at bounding box center [733, 340] width 90 height 26
click at [1484, 676] on link "Doorgaan" at bounding box center [1499, 671] width 68 height 23
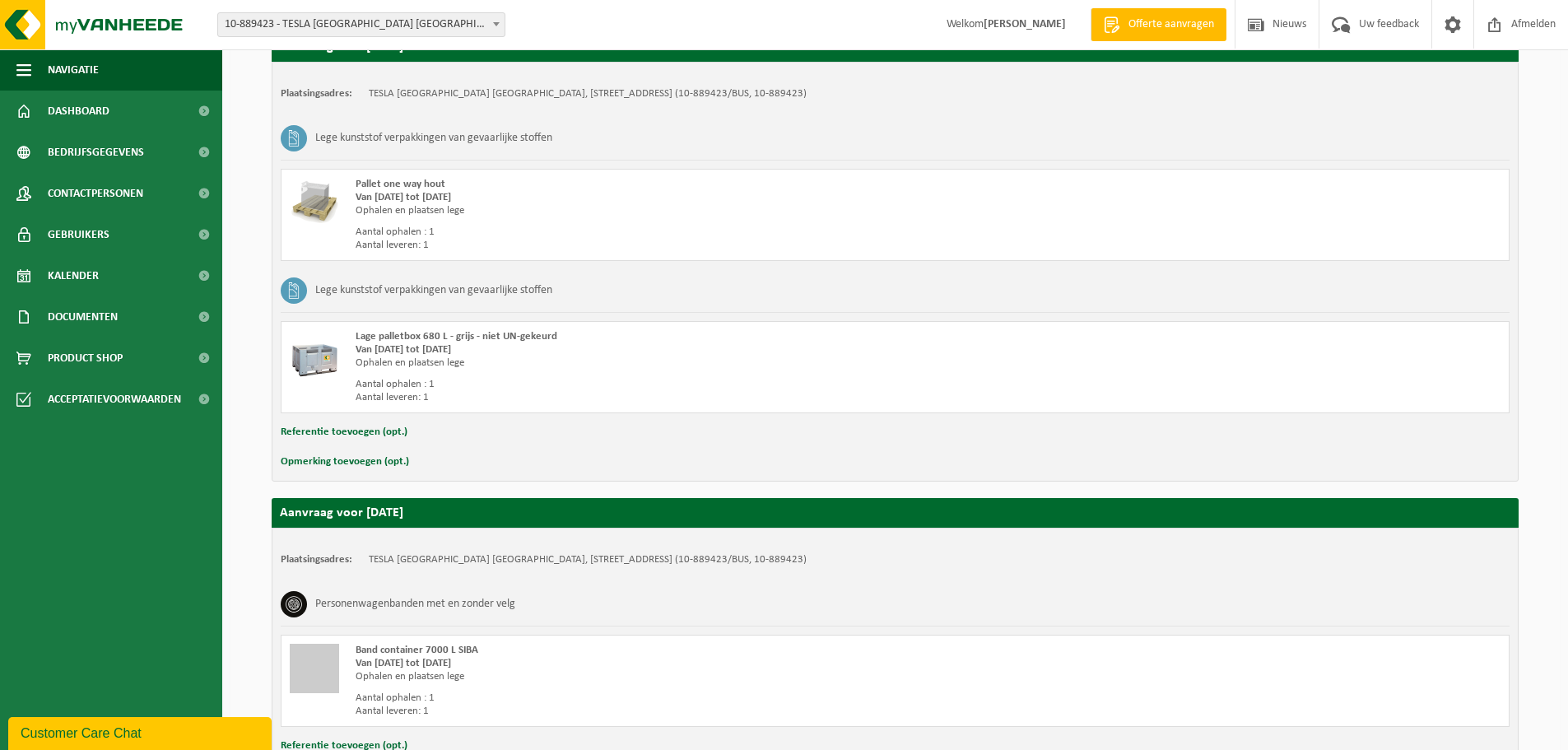
scroll to position [1363, 0]
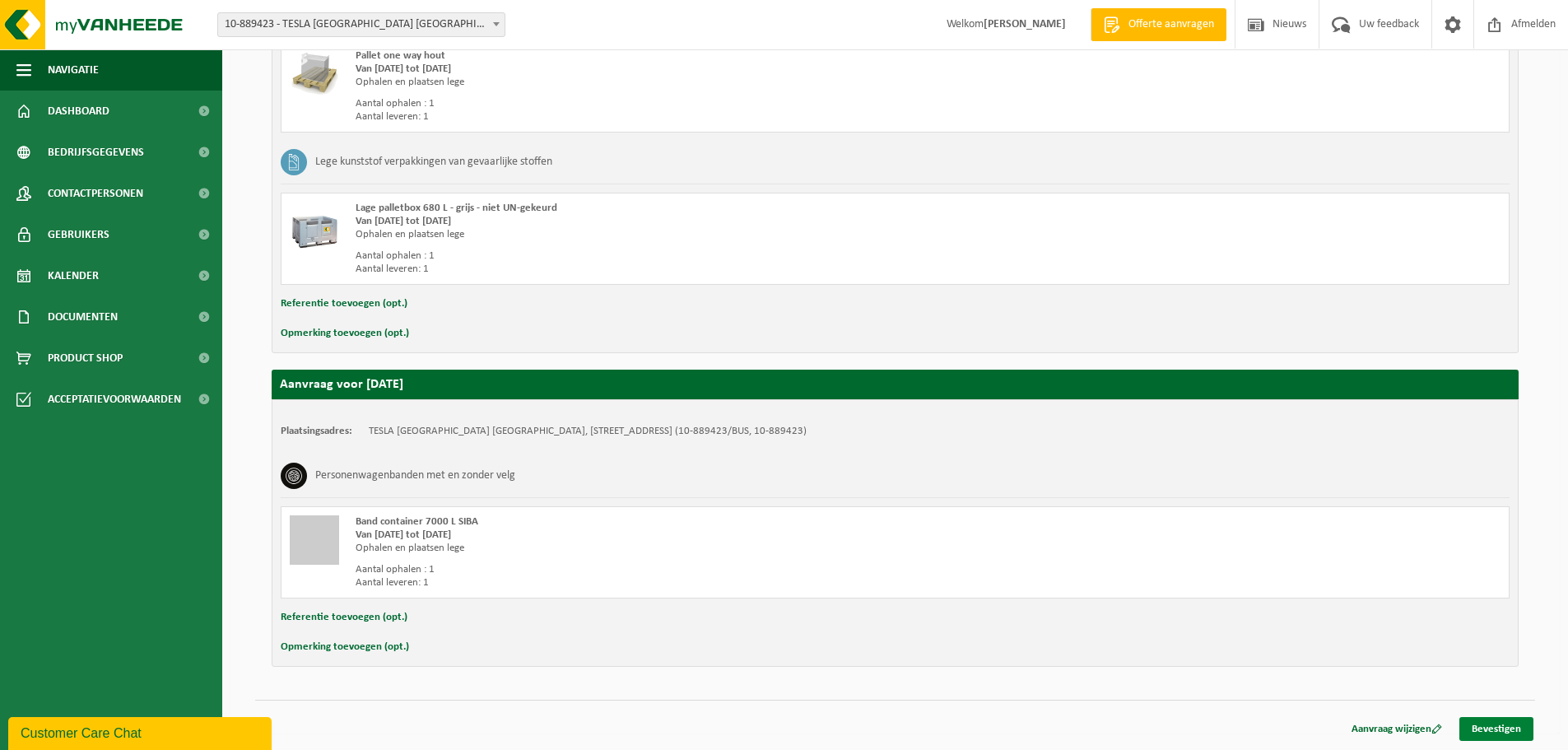
click at [1469, 731] on link "Bevestigen" at bounding box center [1496, 728] width 74 height 23
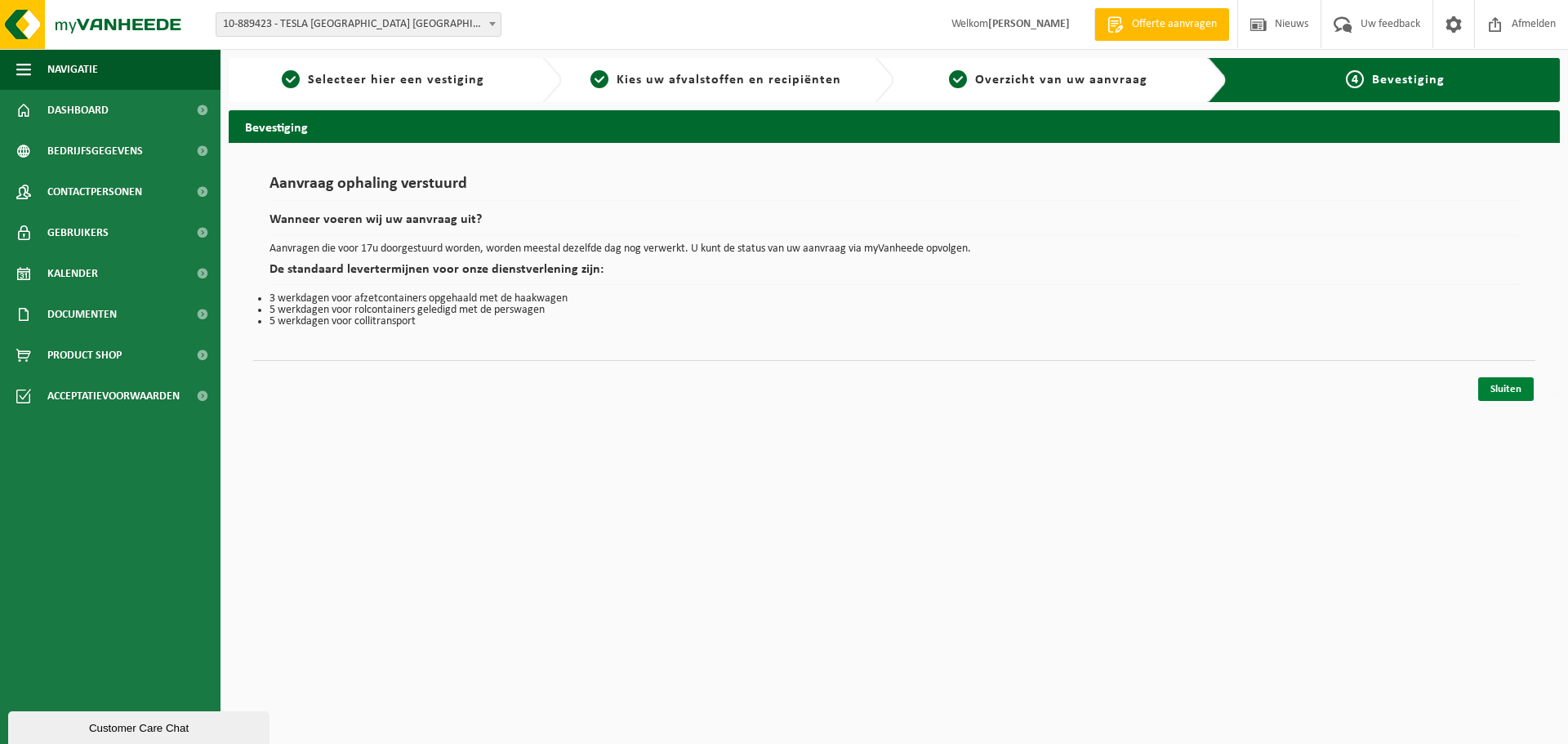
click at [1497, 384] on link "Sluiten" at bounding box center [1506, 389] width 56 height 23
